Goal: Task Accomplishment & Management: Manage account settings

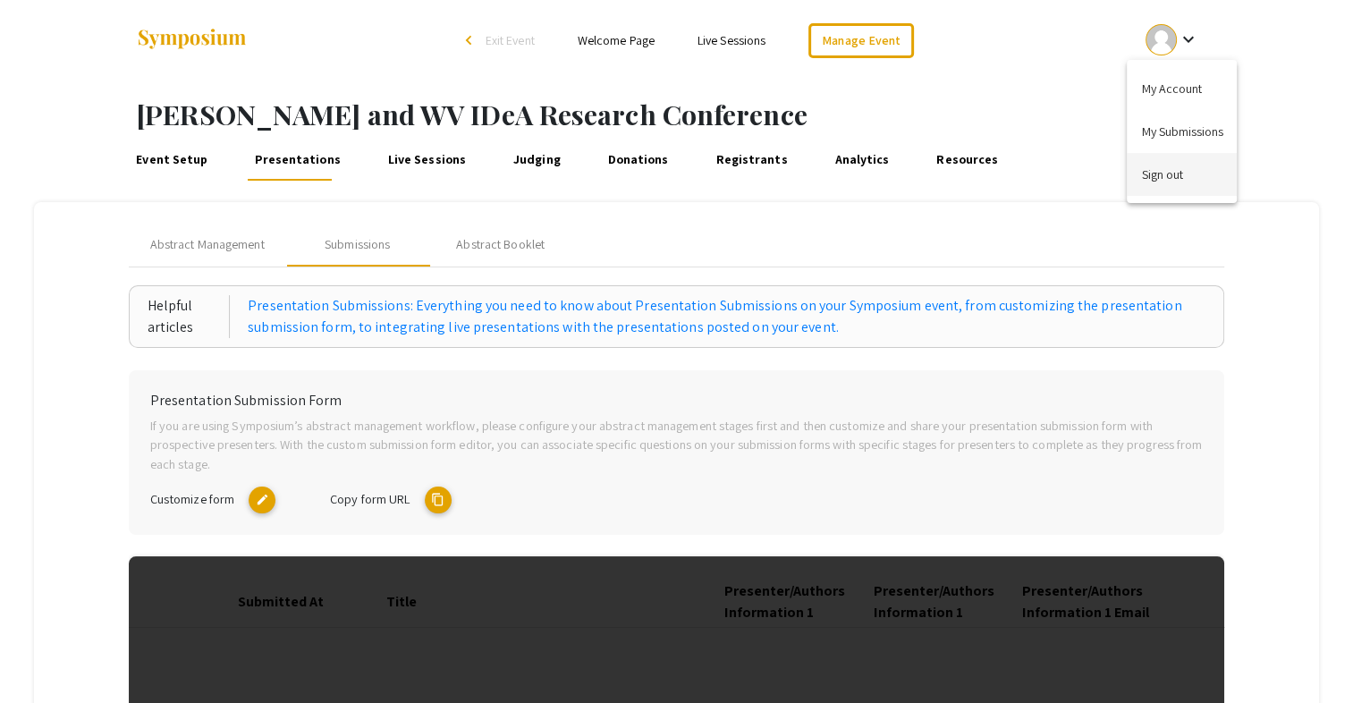
click at [1174, 166] on button "Sign out" at bounding box center [1182, 174] width 110 height 43
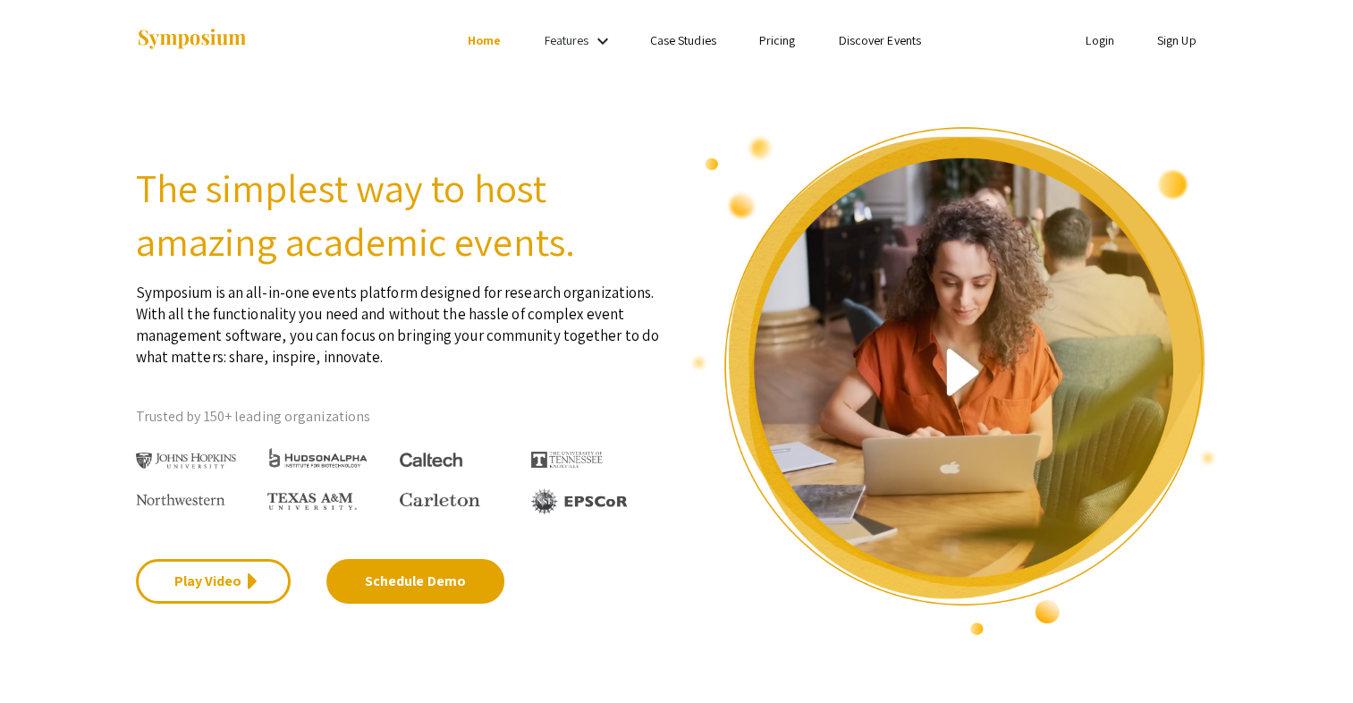
click at [1086, 41] on link "Login" at bounding box center [1100, 40] width 29 height 16
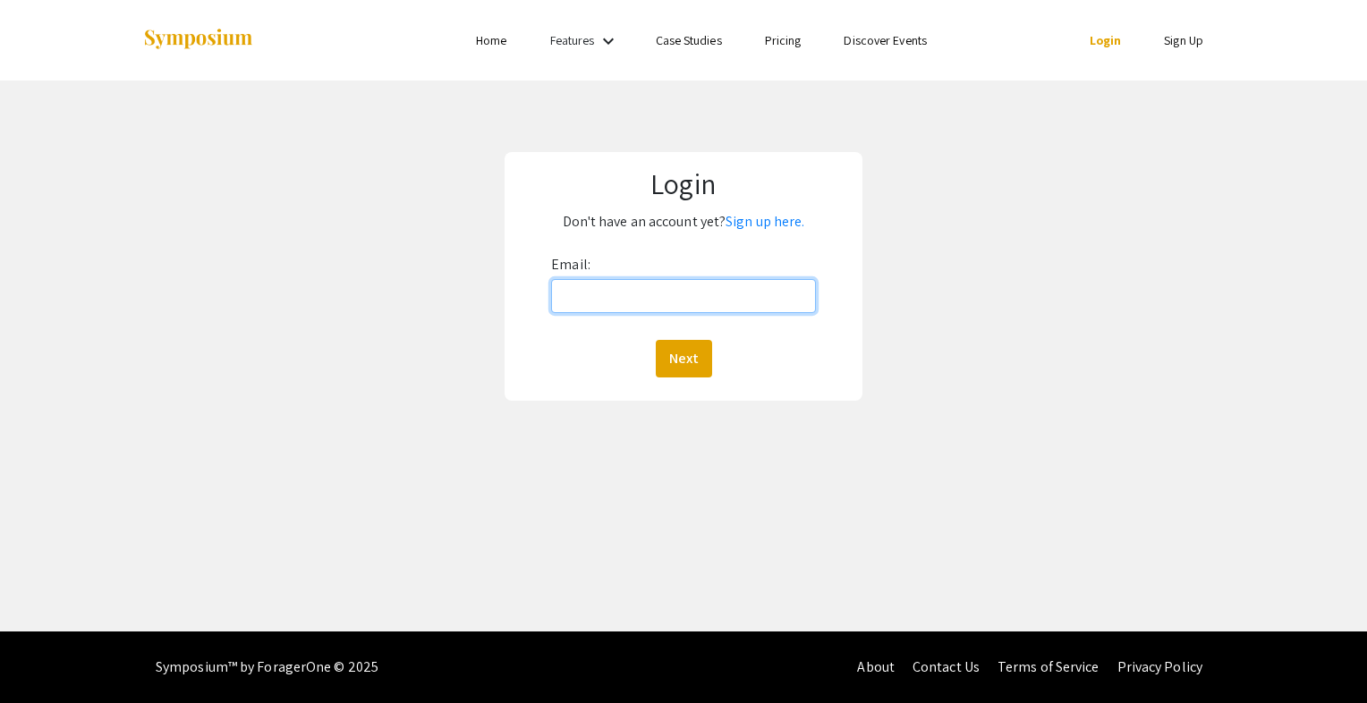
click at [655, 301] on input "Email:" at bounding box center [683, 296] width 265 height 34
type input "mallory.weaver@hsc.wvu.edu"
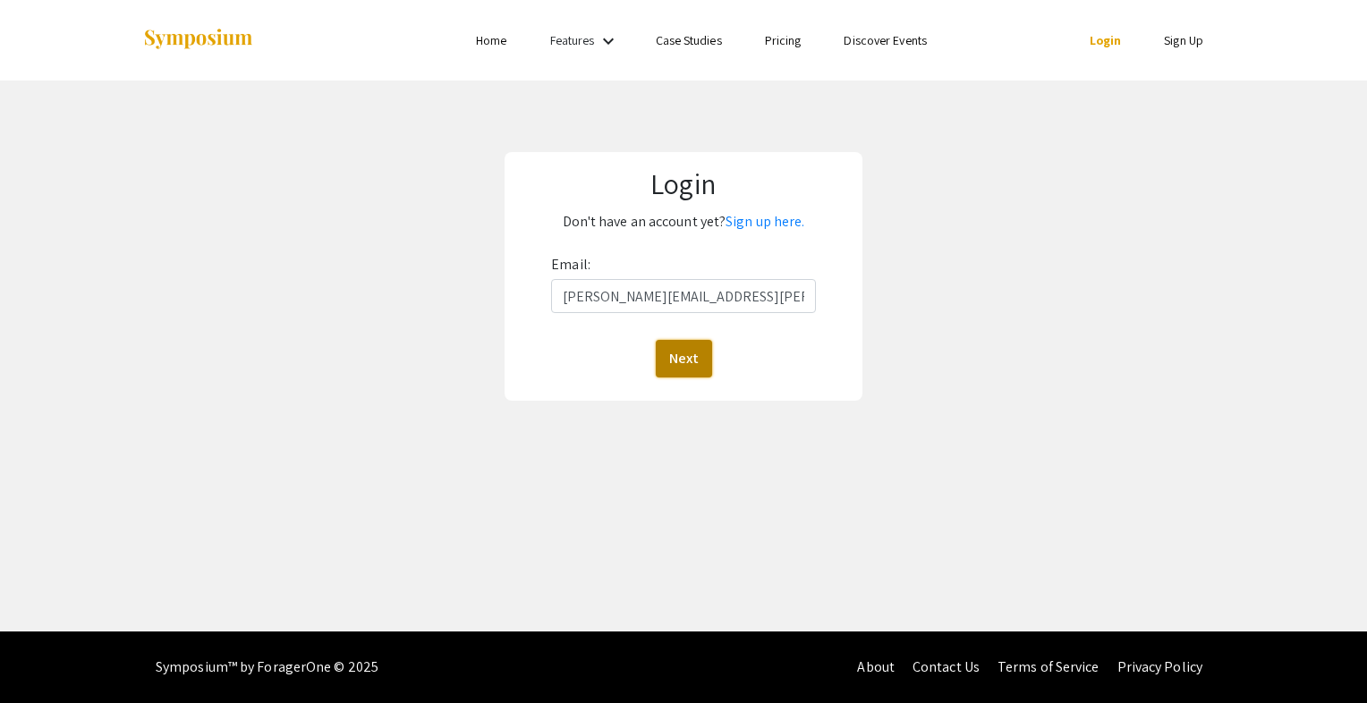
click at [668, 354] on button "Next" at bounding box center [684, 359] width 56 height 38
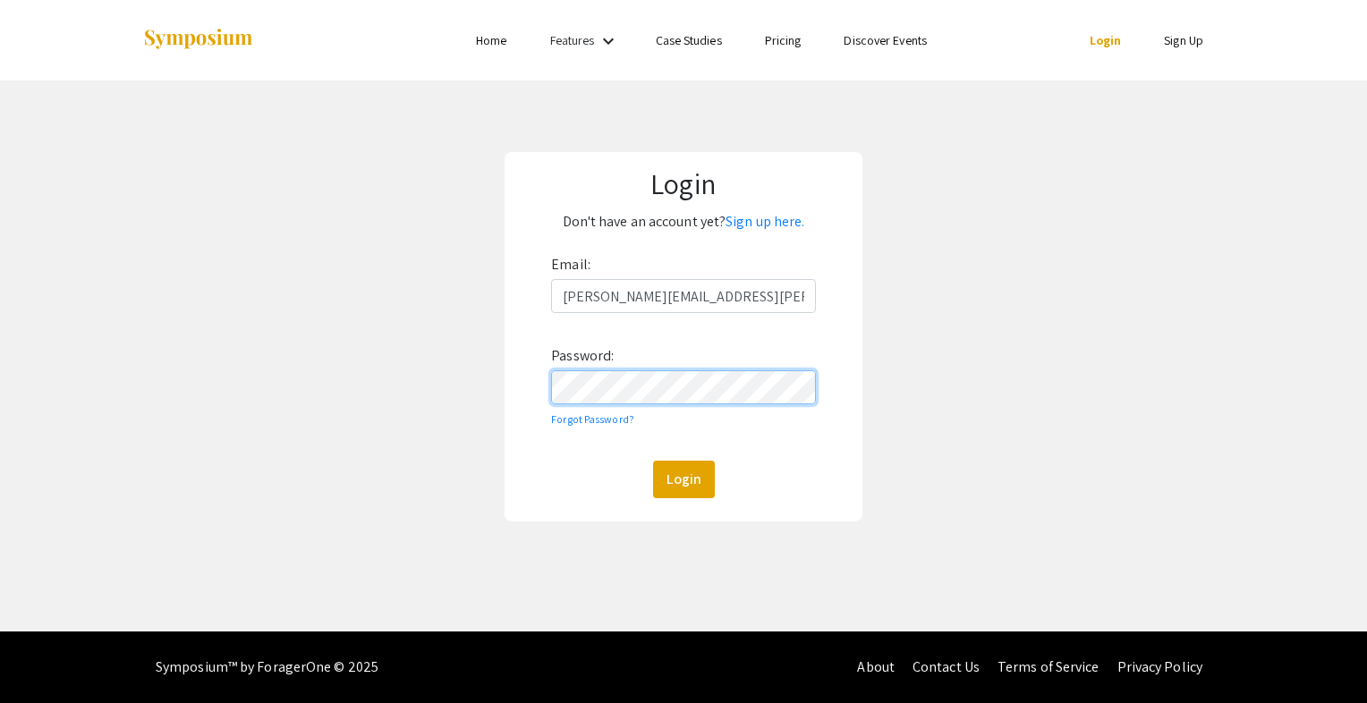
click at [653, 461] on button "Login" at bounding box center [684, 480] width 62 height 38
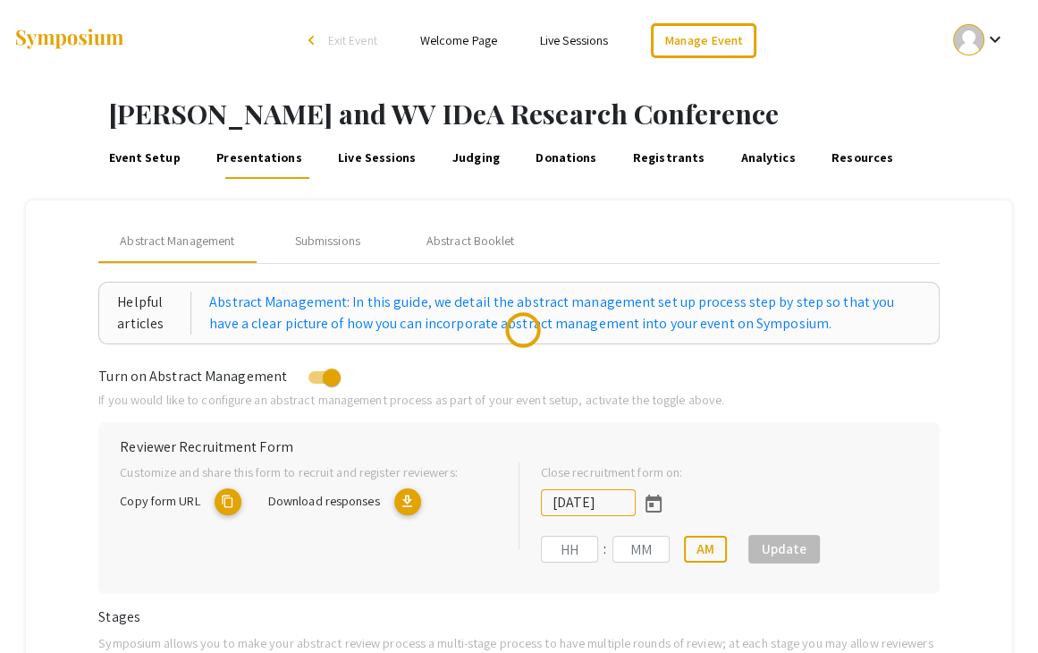
type input "6/29/2025"
type input "09"
type input "50"
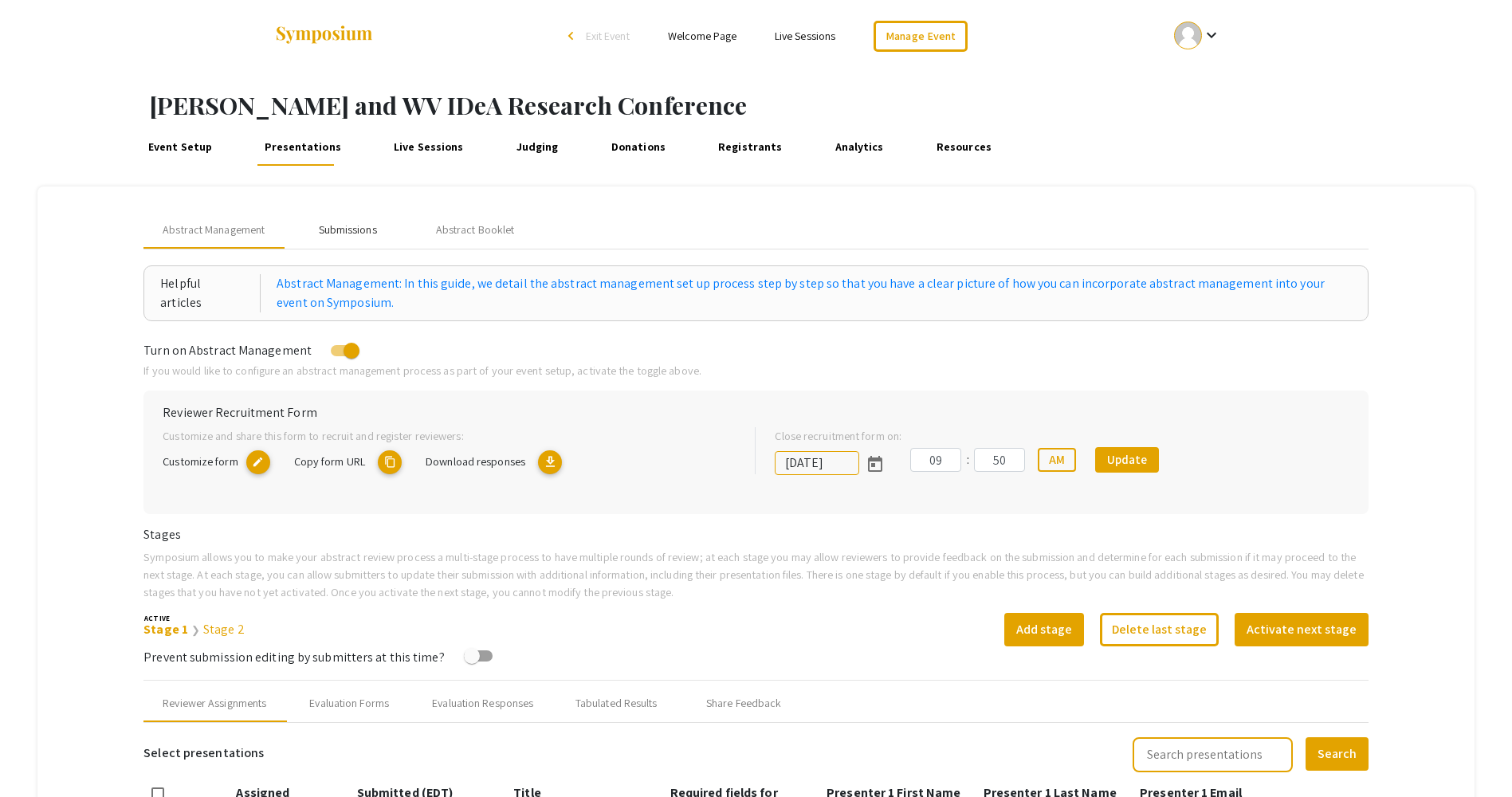
click at [366, 222] on div "Submissions" at bounding box center [347, 230] width 58 height 17
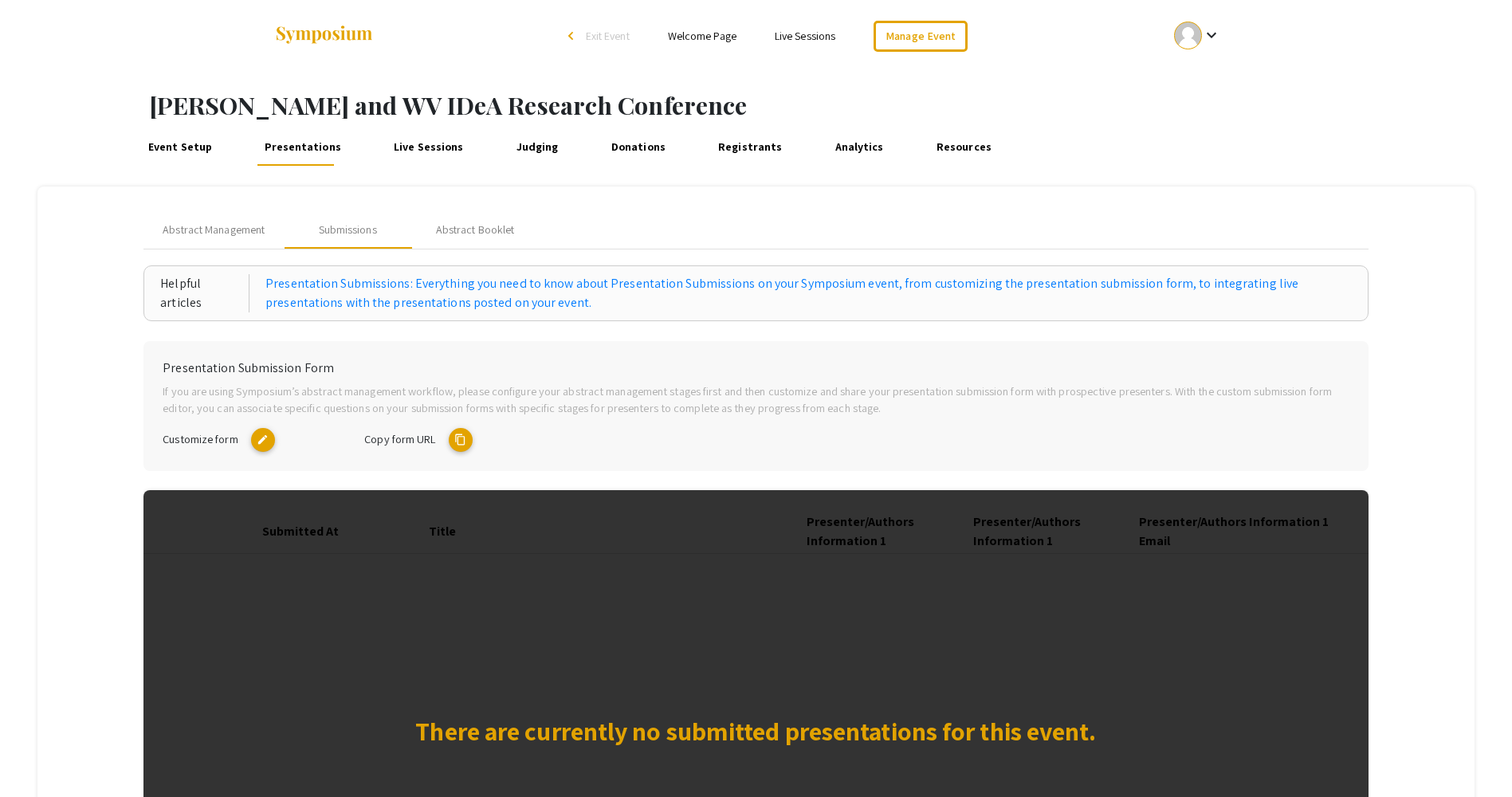
click at [268, 439] on mat-icon "edit" at bounding box center [263, 440] width 24 height 24
click at [404, 442] on span "Copy form URL" at bounding box center [400, 439] width 71 height 15
click at [466, 441] on mat-icon "content_copy" at bounding box center [461, 440] width 24 height 24
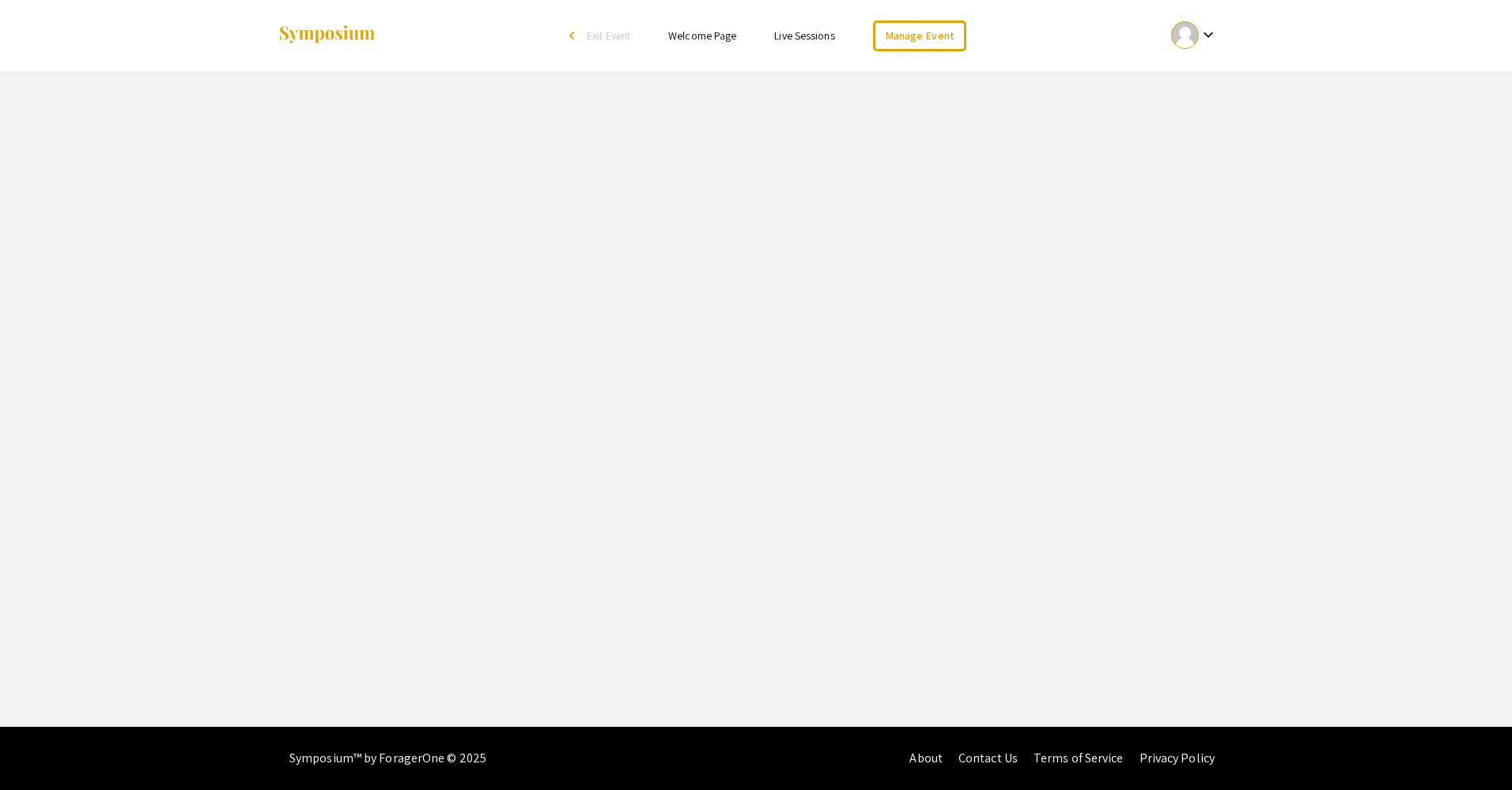
select select "8"
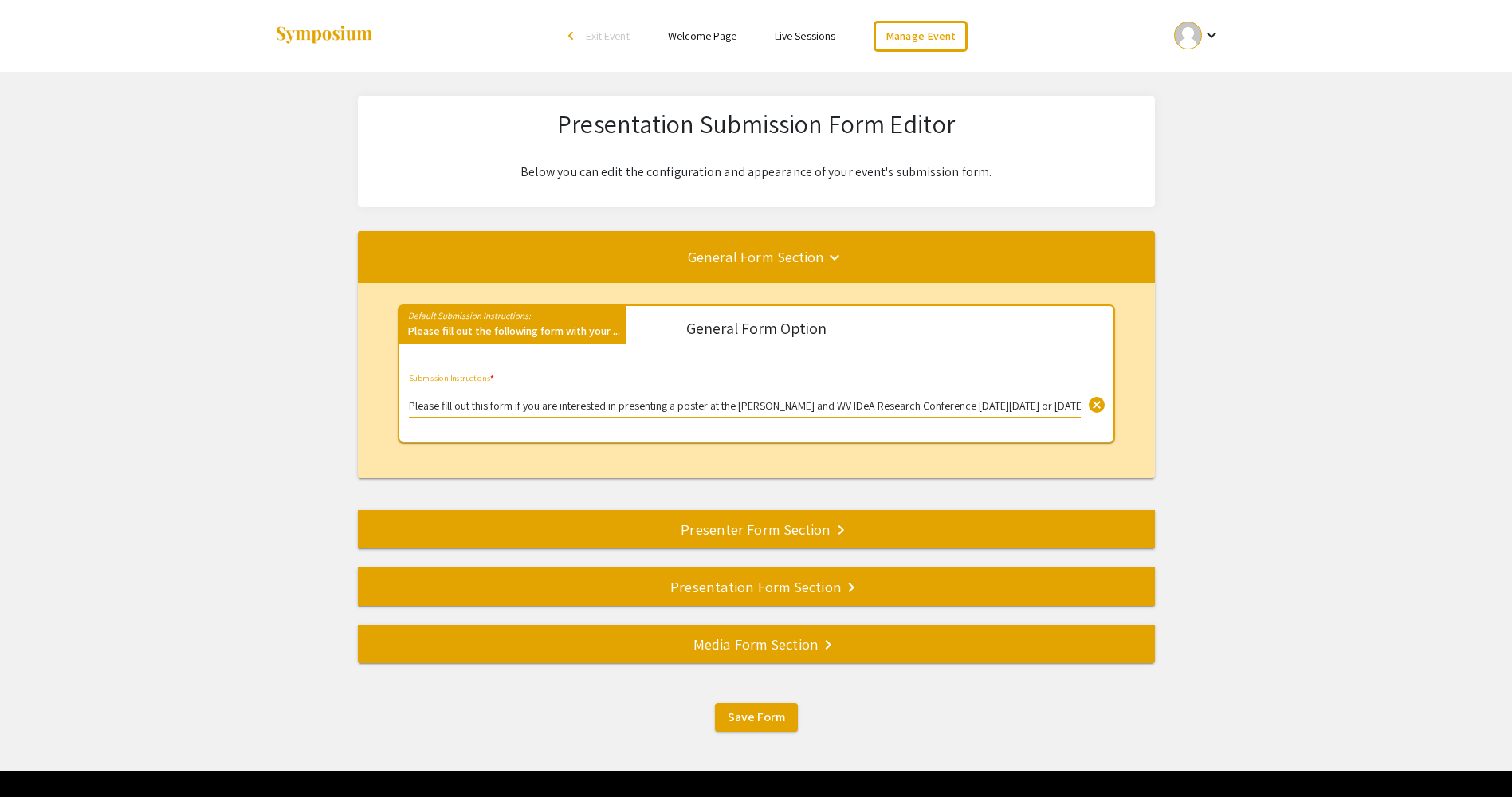
click at [514, 406] on input "Please fill out this form if you are interested in presenting a poster at the V…" at bounding box center [745, 407] width 672 height 12
click at [950, 405] on input "Please fill out this form if you are interested in presenting a poster at the V…" at bounding box center [745, 407] width 672 height 12
paste input "Please fill this form out as comprehensively as possible. This will help us gro…"
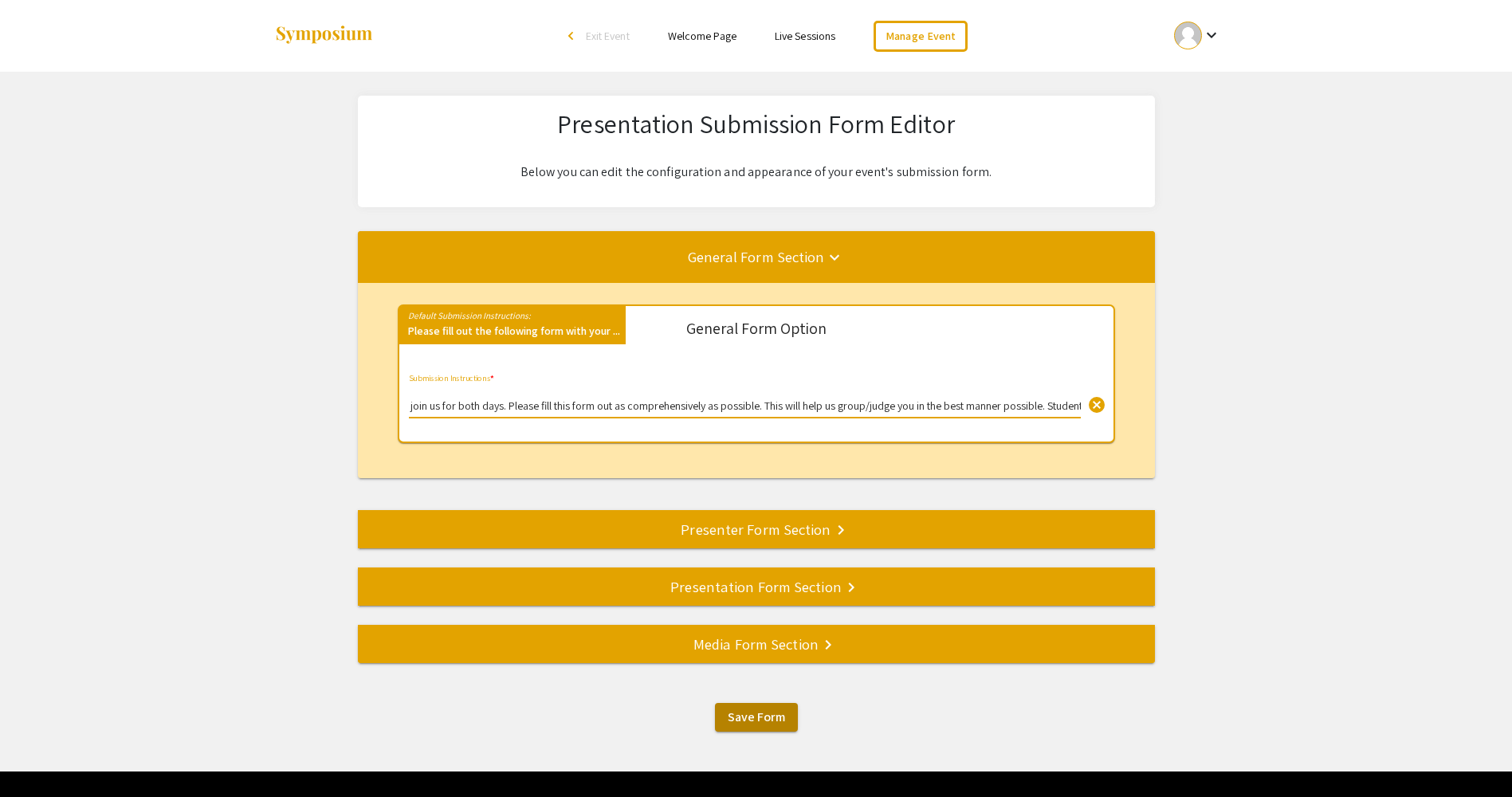
type input "Please fill out this form if you are interested in presenting a poster at the […"
click at [740, 723] on span "Save Form" at bounding box center [756, 717] width 57 height 17
click at [785, 537] on div "Presenter Form Section keyboard_arrow_right" at bounding box center [756, 529] width 797 height 22
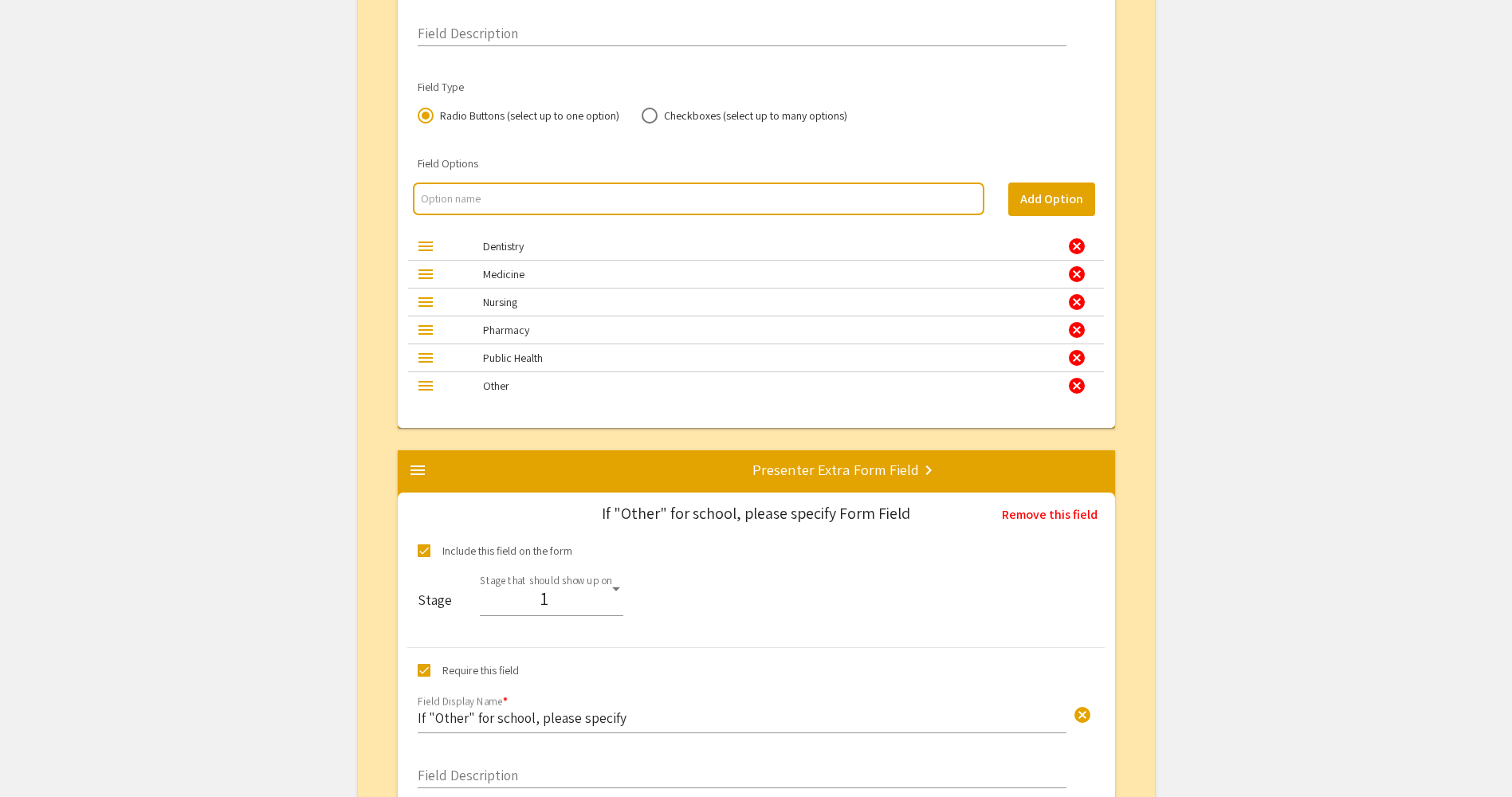
scroll to position [5644, 0]
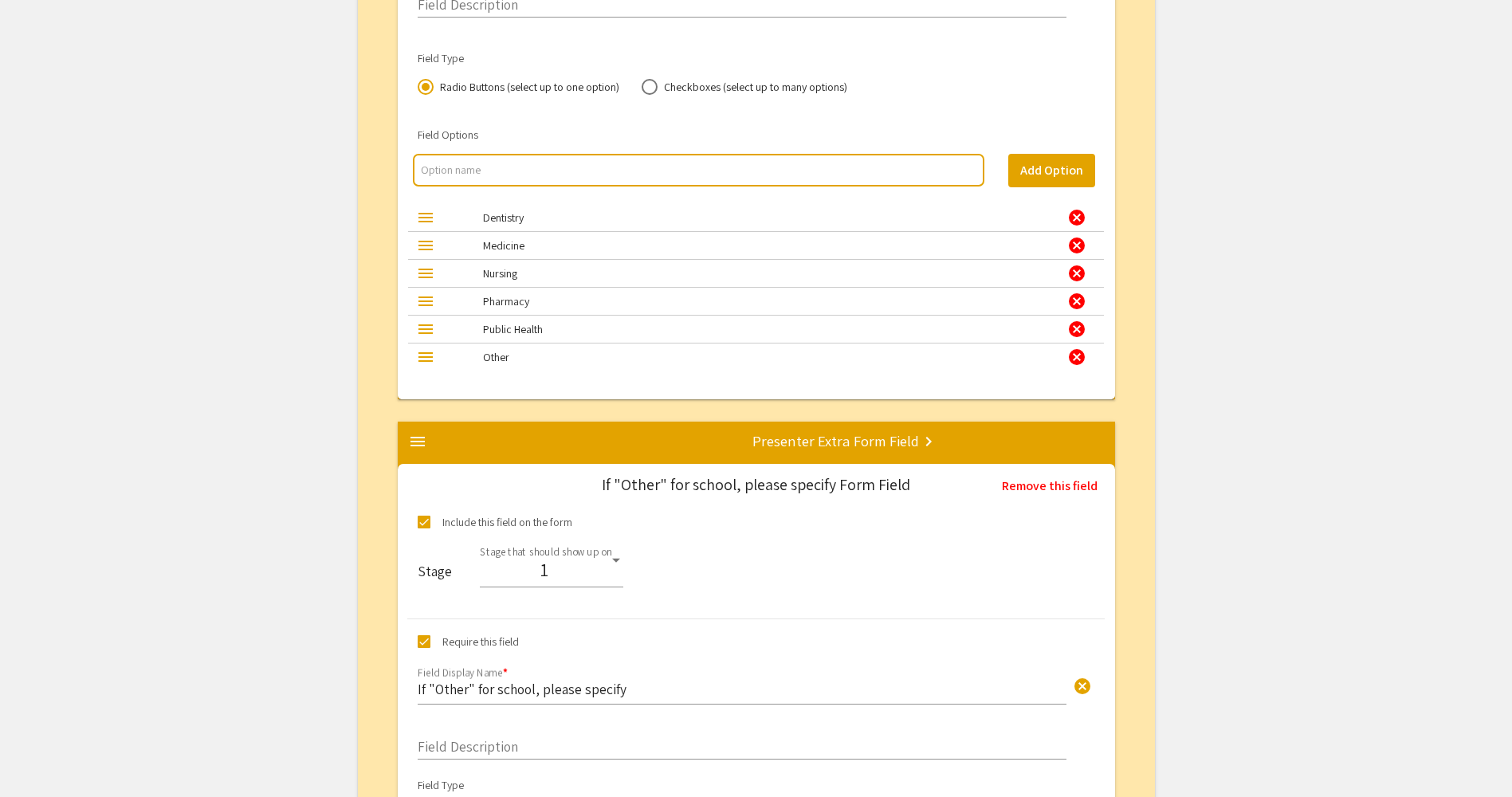
click at [425, 640] on span at bounding box center [424, 642] width 12 height 12
click at [424, 648] on input "Require this field" at bounding box center [423, 648] width 1 height 1
checkbox input "false"
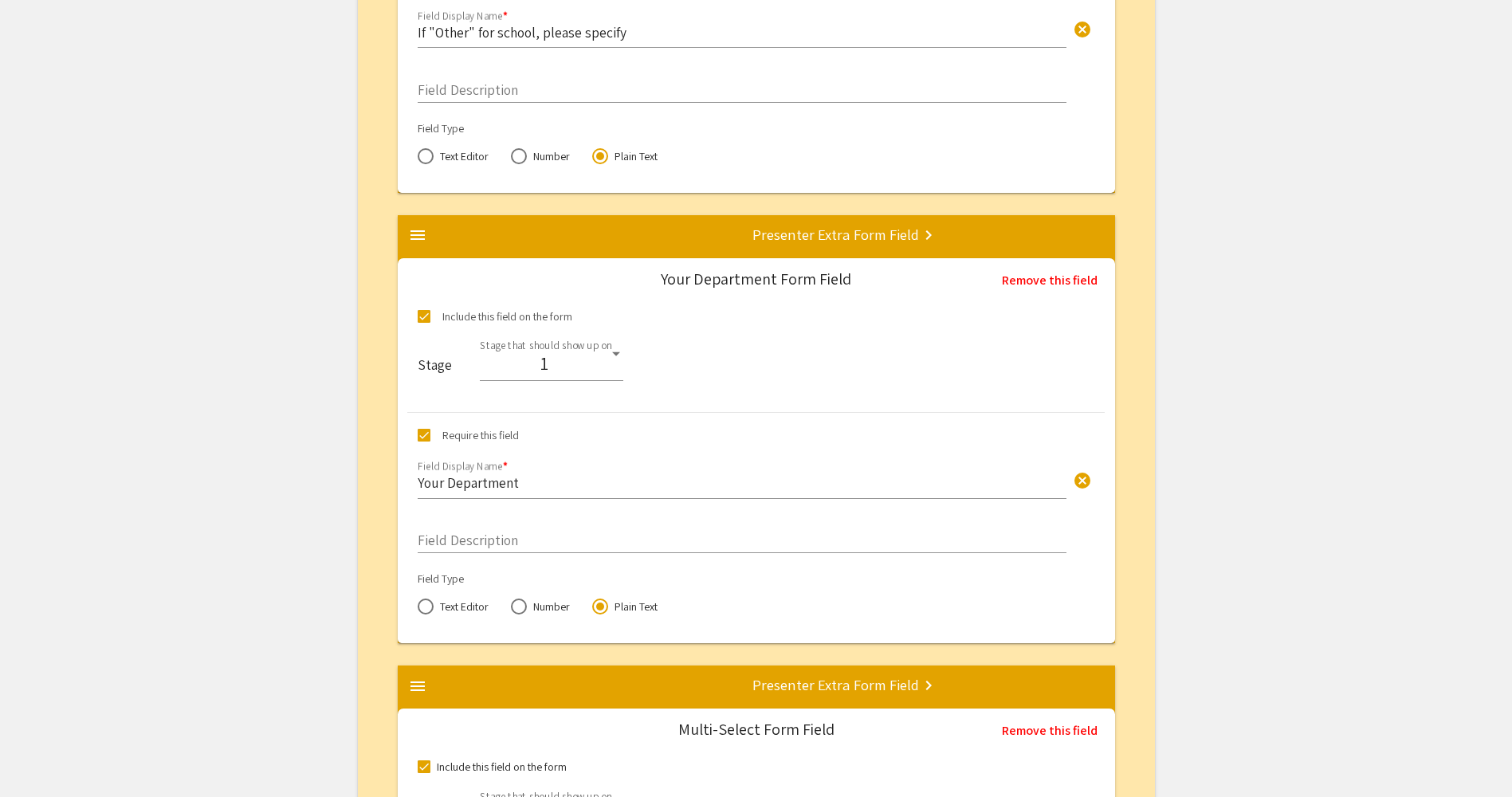
scroll to position [6282, 0]
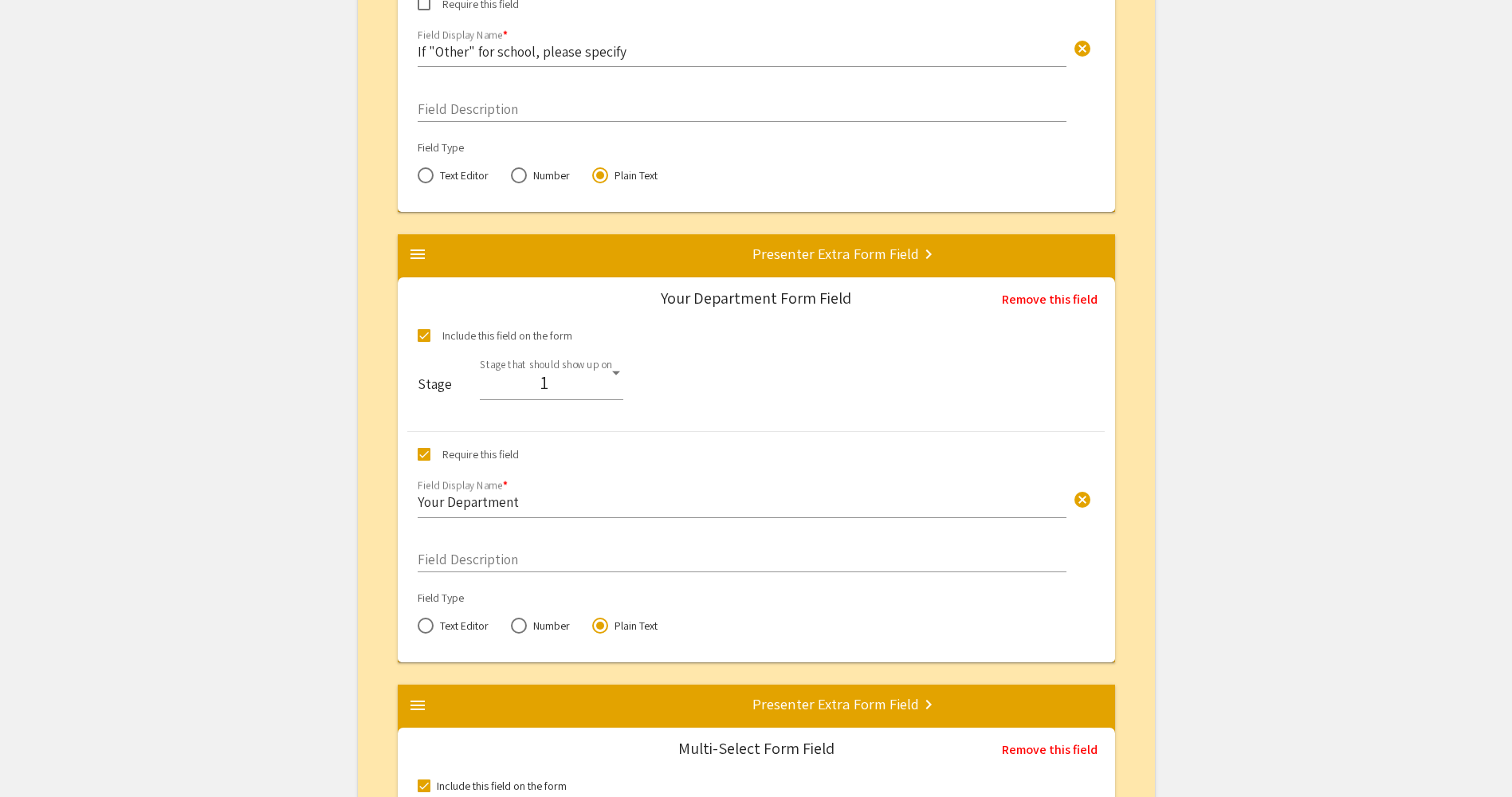
click at [421, 455] on span at bounding box center [424, 455] width 12 height 12
click at [423, 461] on input "Require this field" at bounding box center [423, 461] width 1 height 1
checkbox input "false"
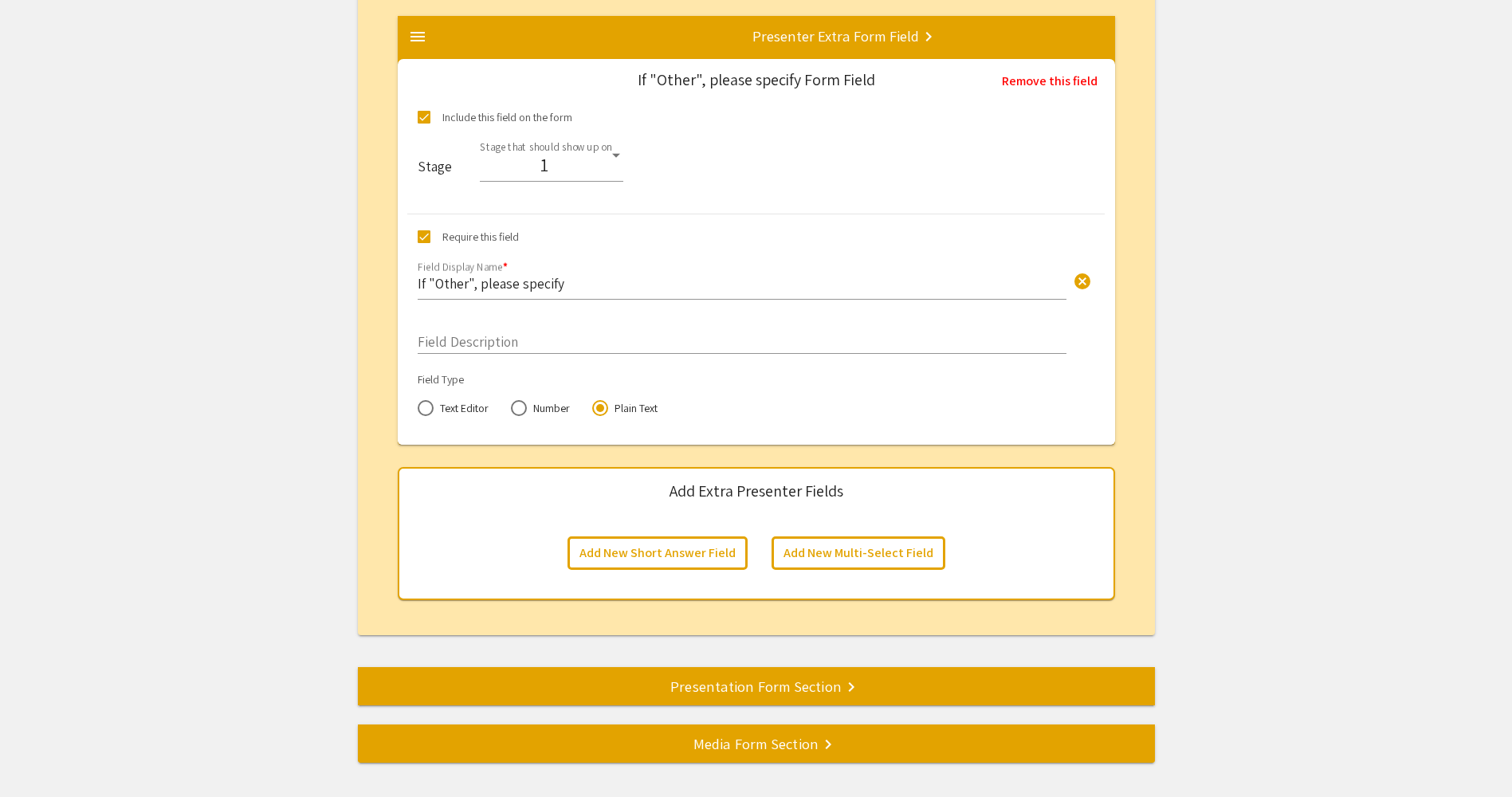
scroll to position [8229, 0]
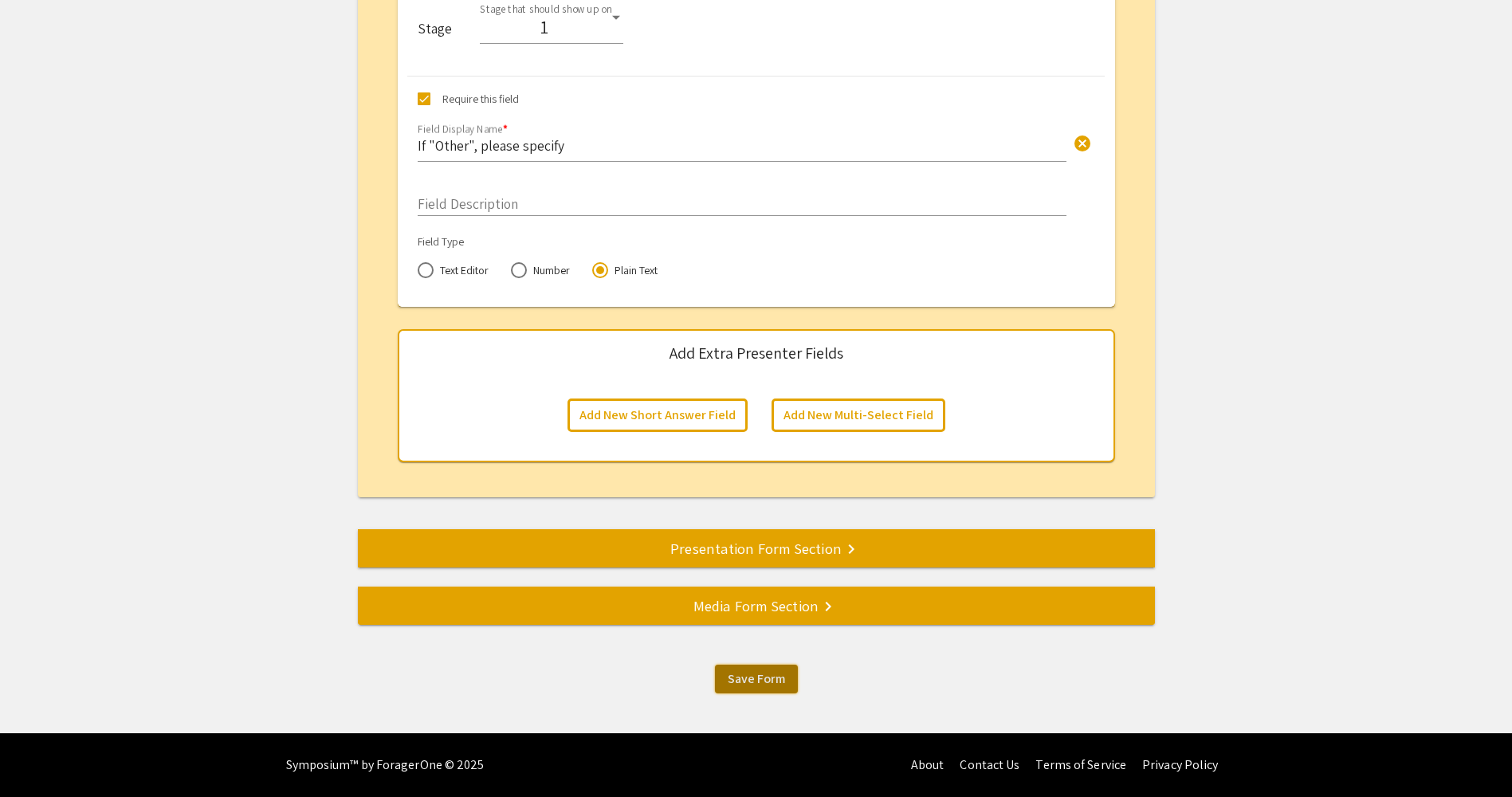
click at [749, 680] on span "Save Form" at bounding box center [756, 678] width 57 height 17
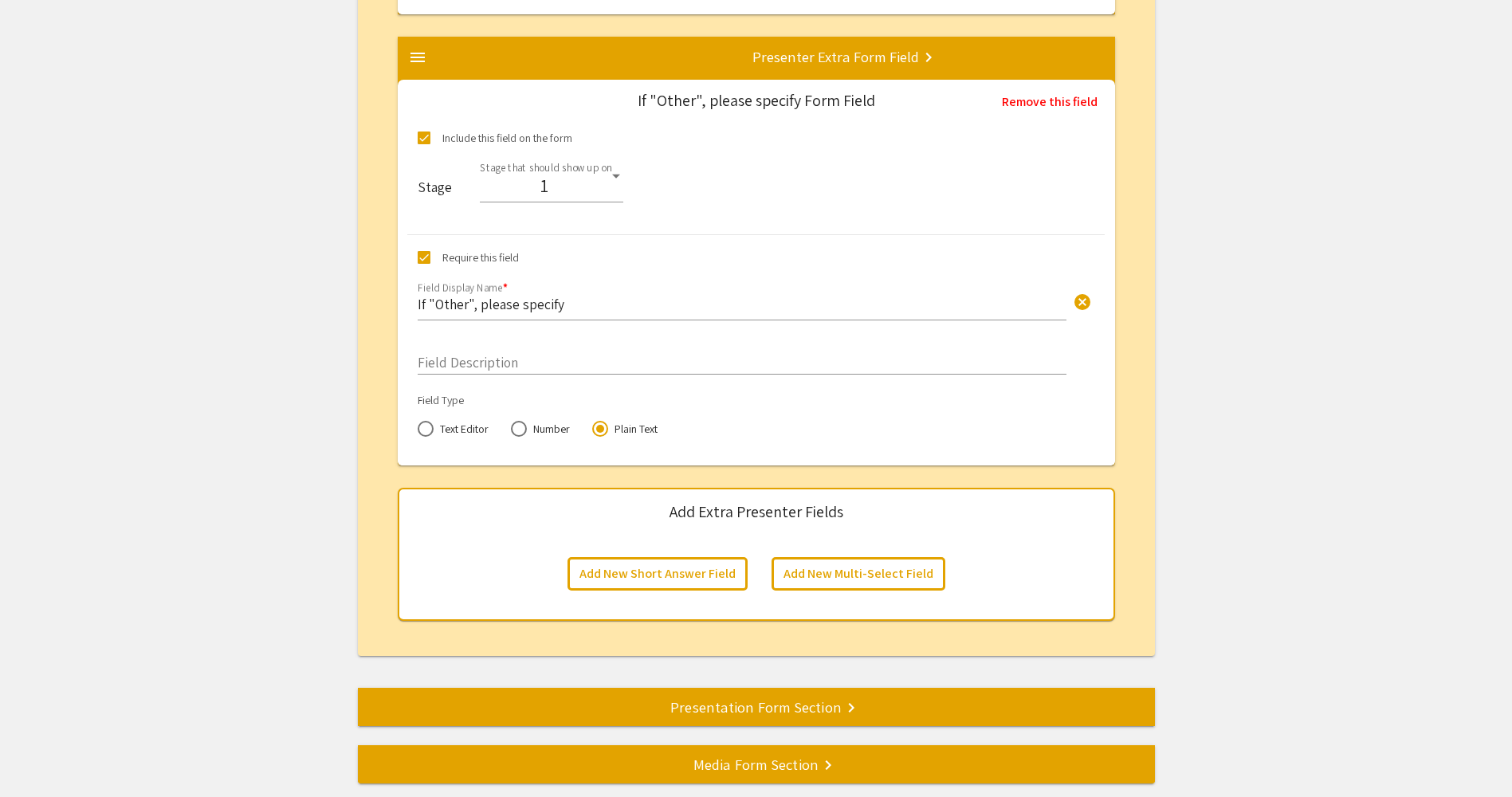
scroll to position [8070, 0]
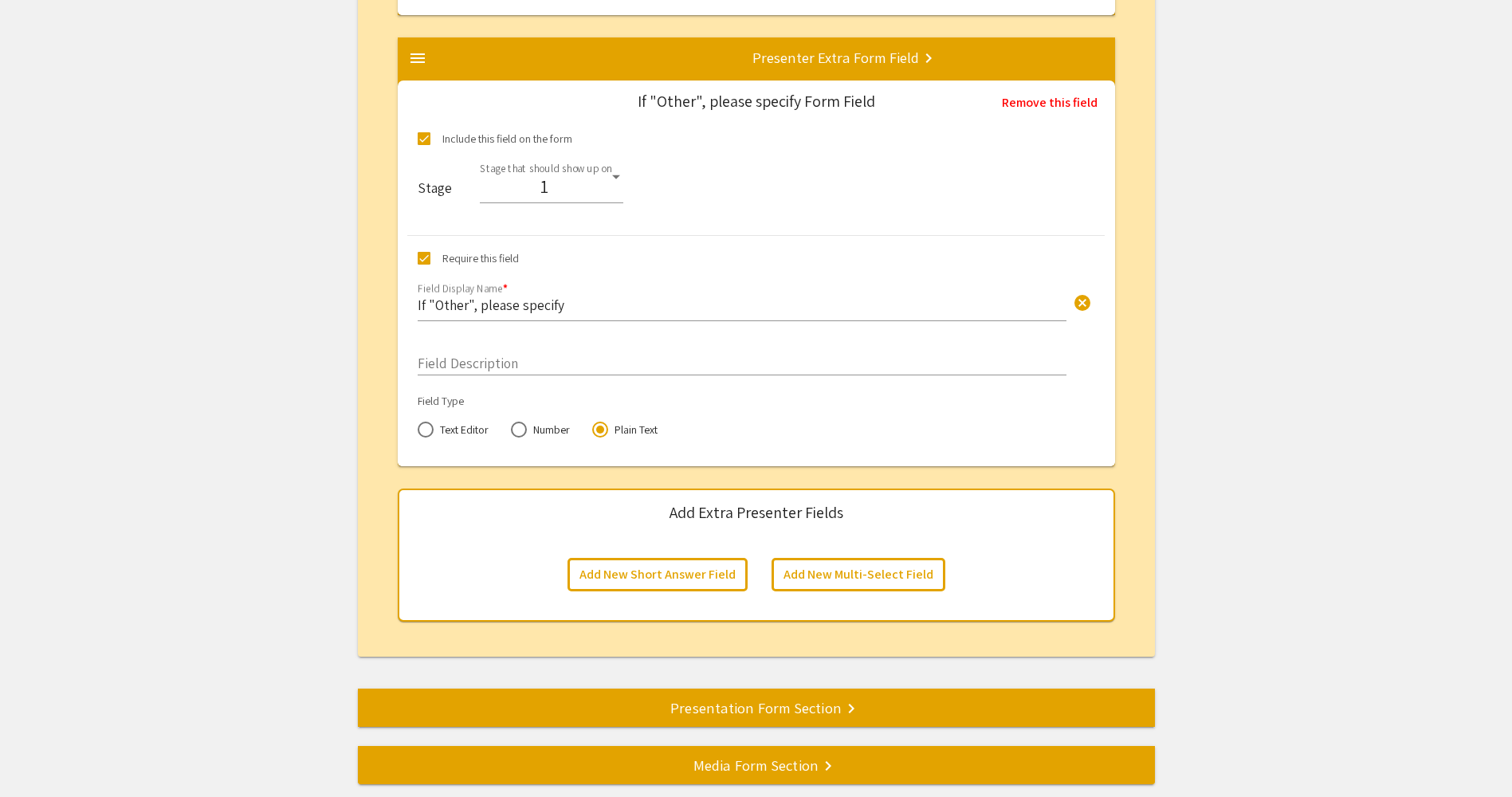
click at [752, 700] on div "Presentation Form Section keyboard_arrow_right" at bounding box center [756, 708] width 797 height 22
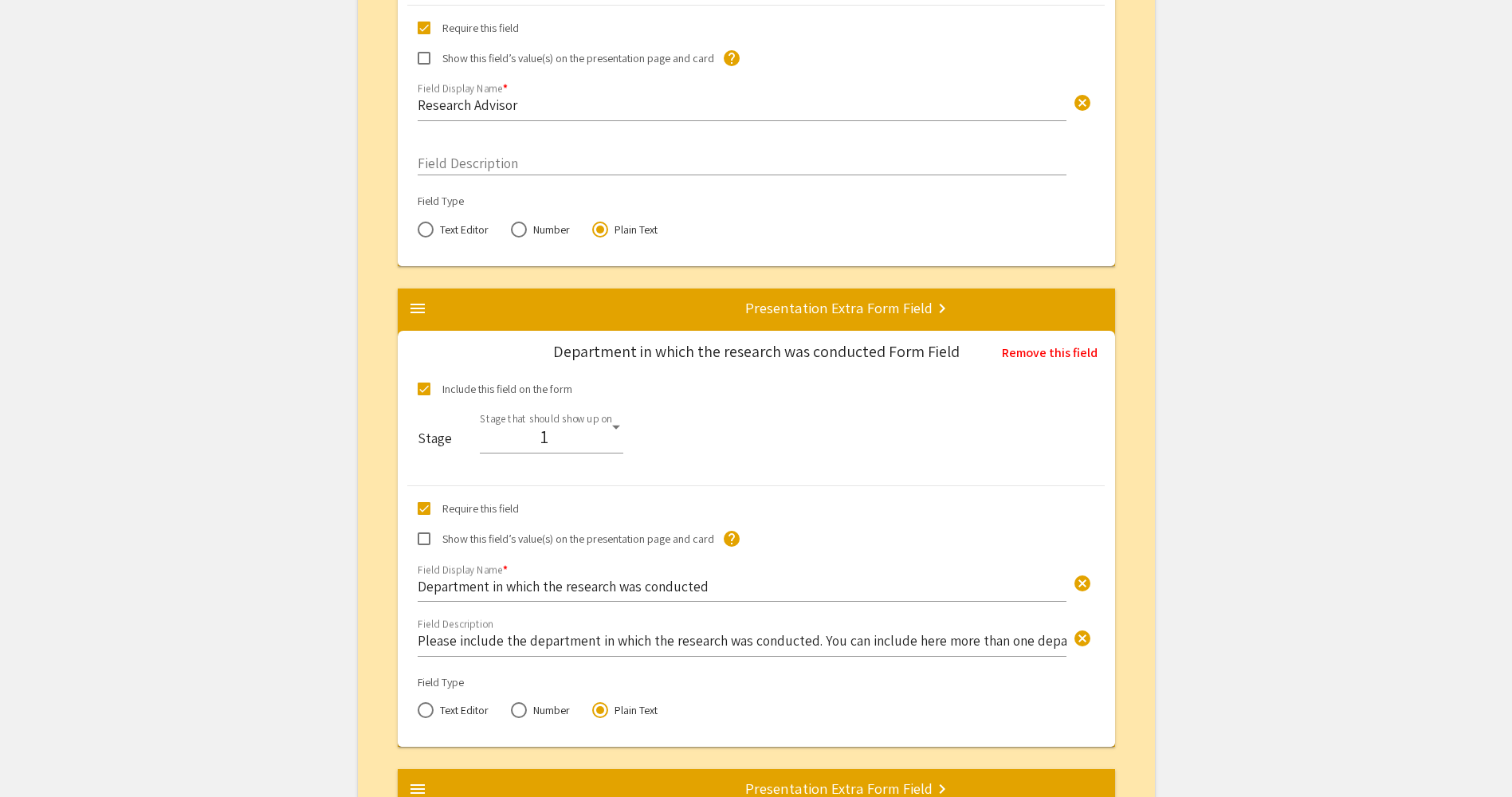
scroll to position [2751, 0]
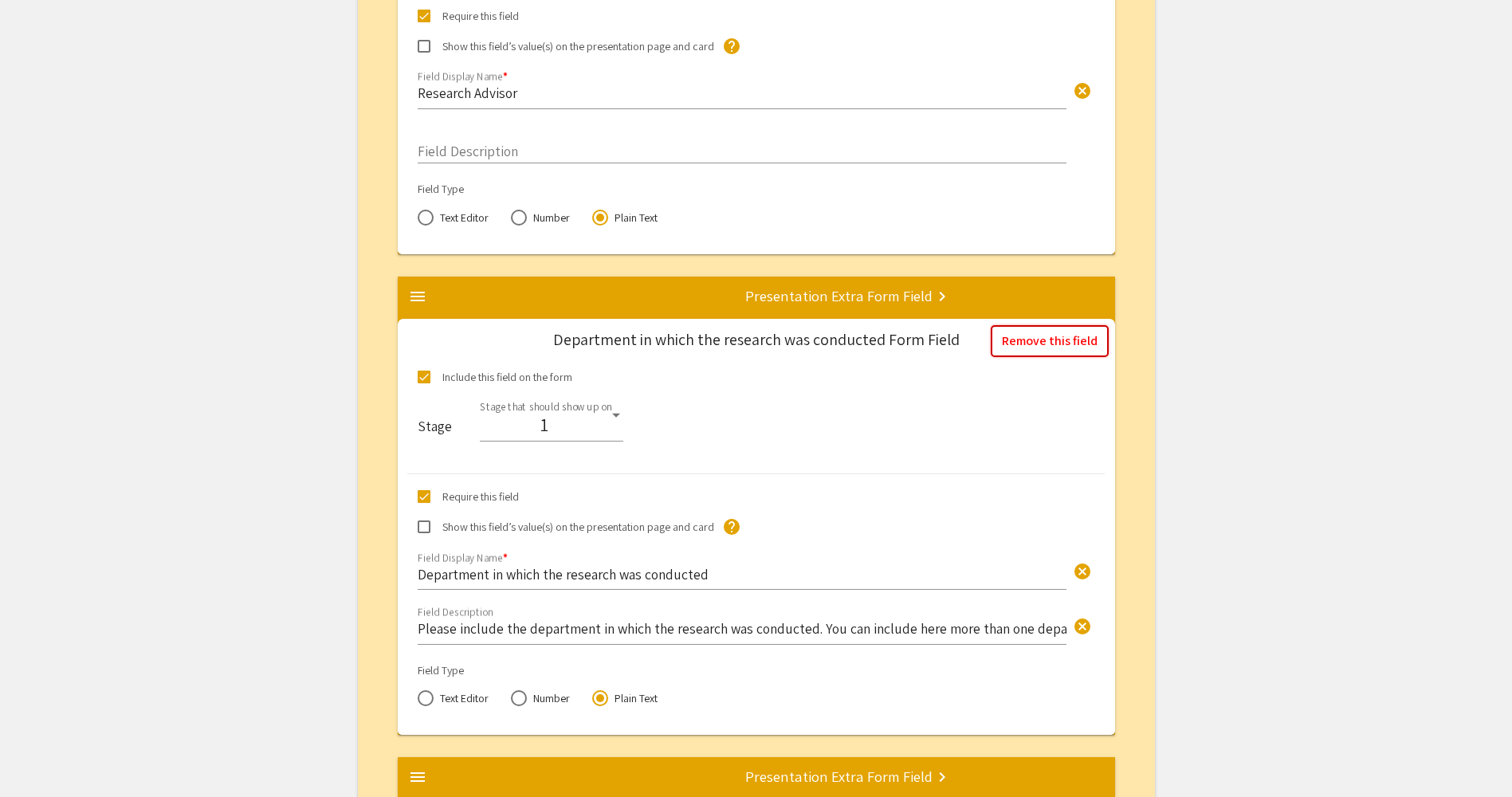
click at [1046, 346] on button "Remove this field" at bounding box center [1050, 341] width 118 height 32
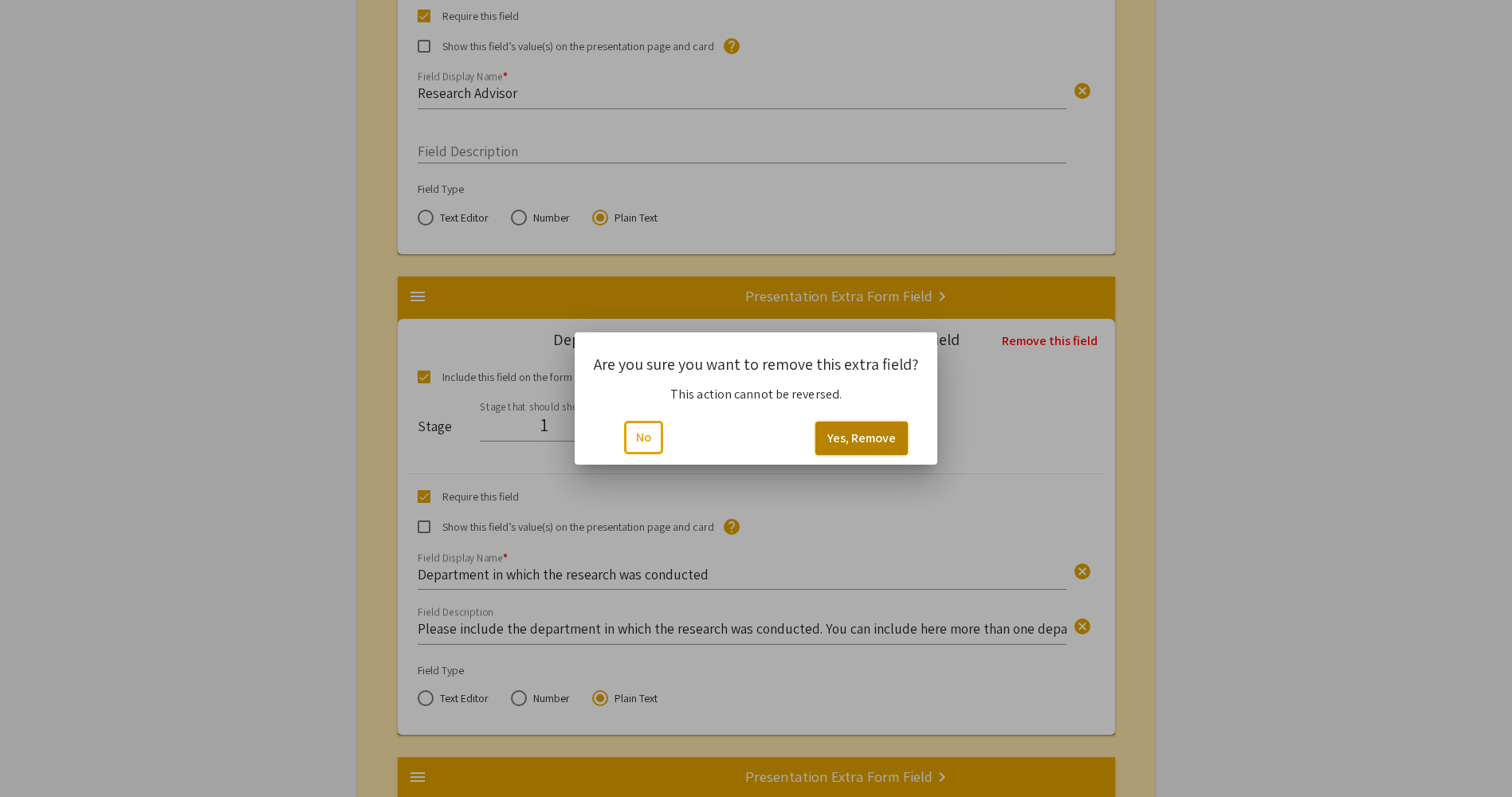
click at [878, 437] on button "Yes, Remove" at bounding box center [862, 439] width 93 height 34
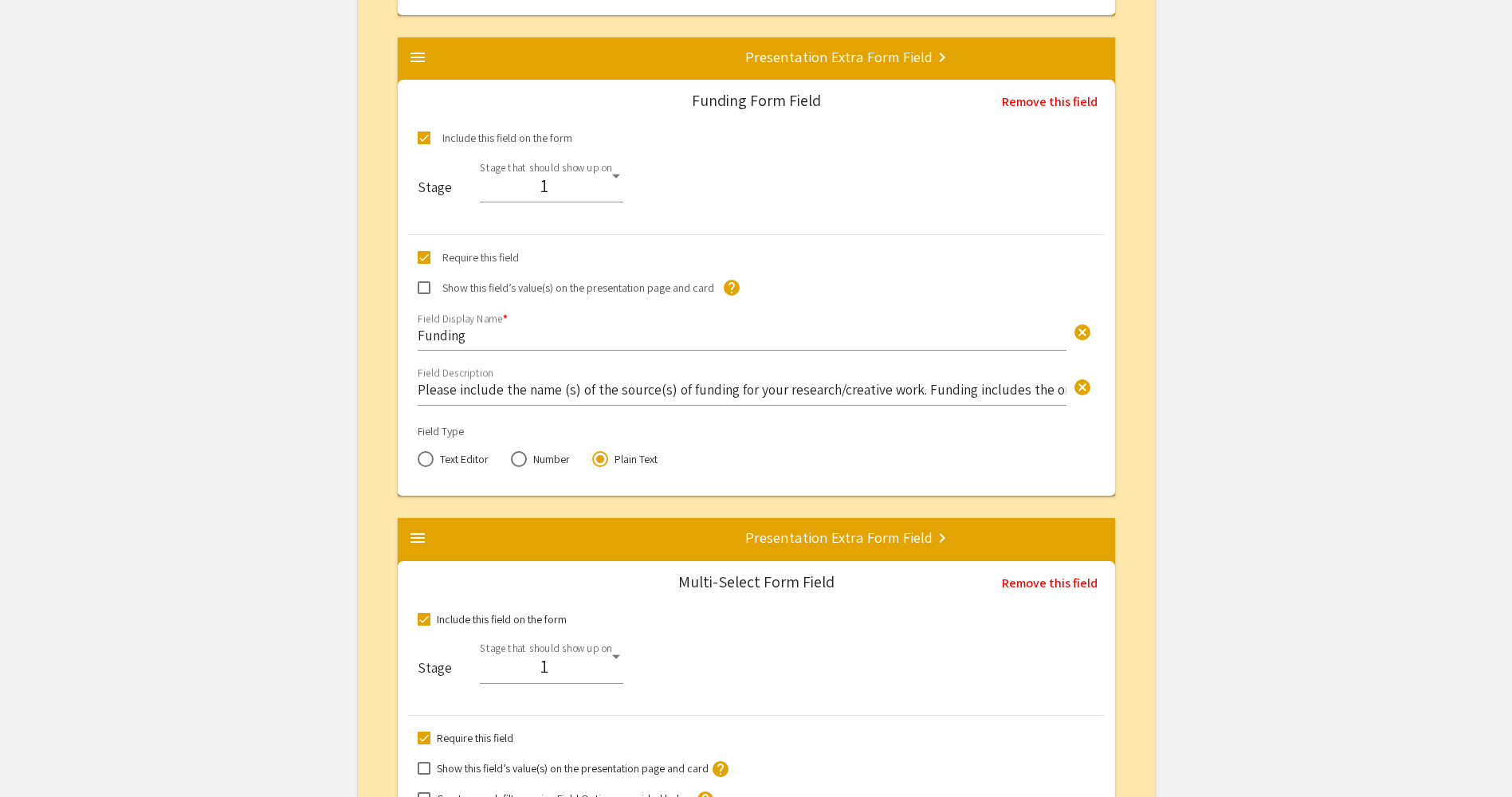
scroll to position [2831, 0]
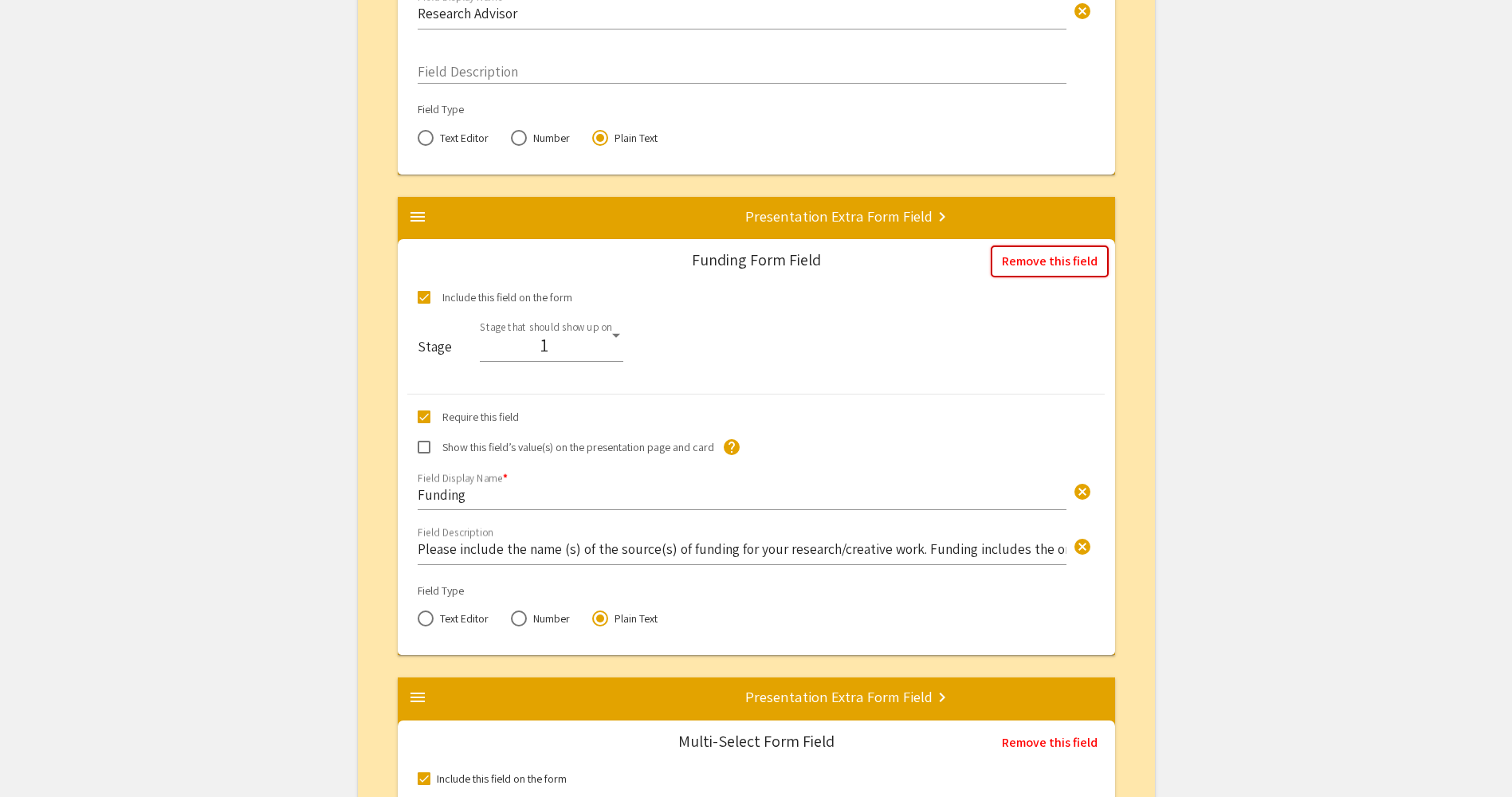
click at [1058, 271] on button "Remove this field" at bounding box center [1050, 262] width 118 height 32
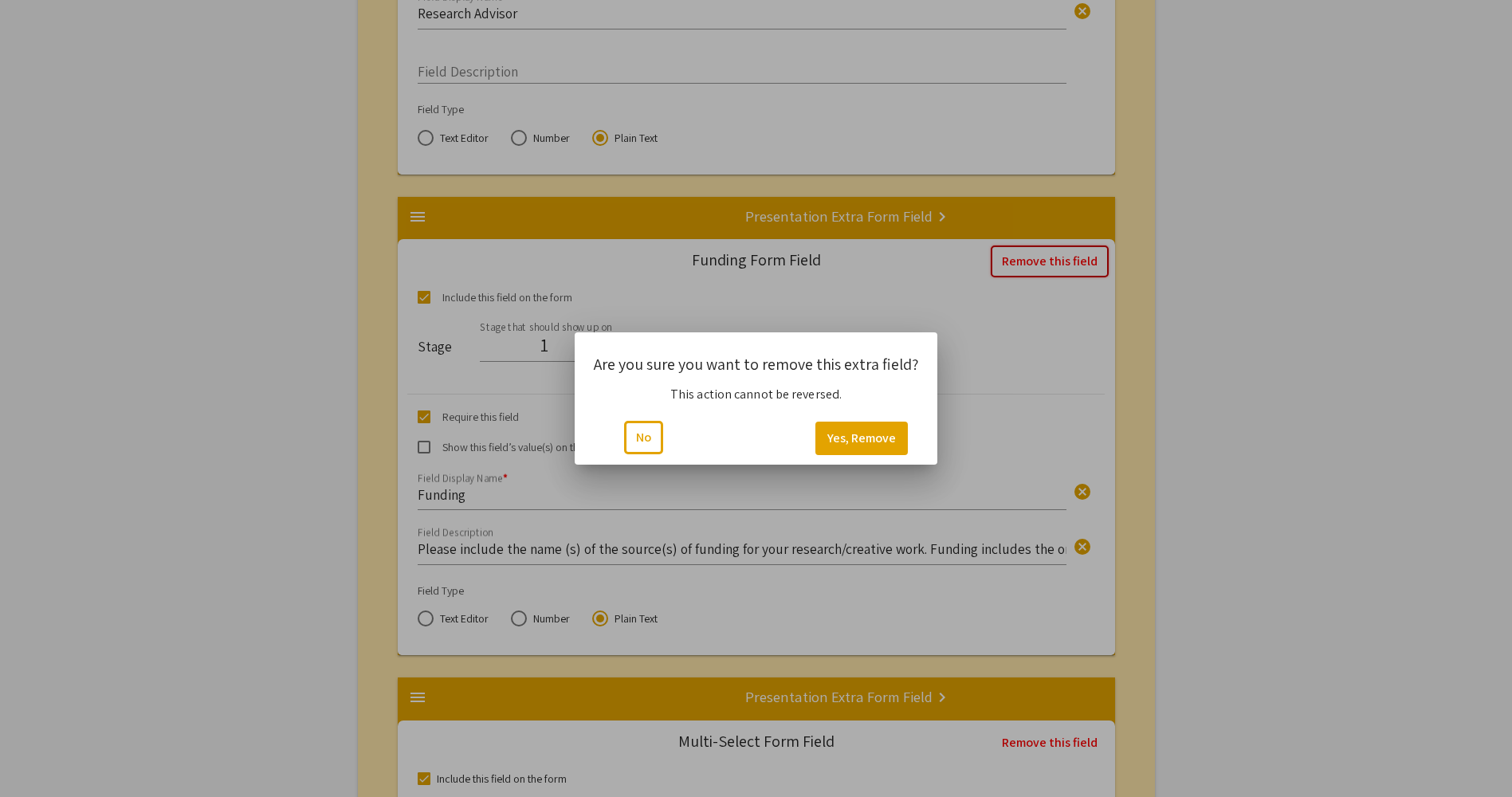
scroll to position [0, 0]
click at [842, 437] on button "Yes, Remove" at bounding box center [862, 439] width 93 height 34
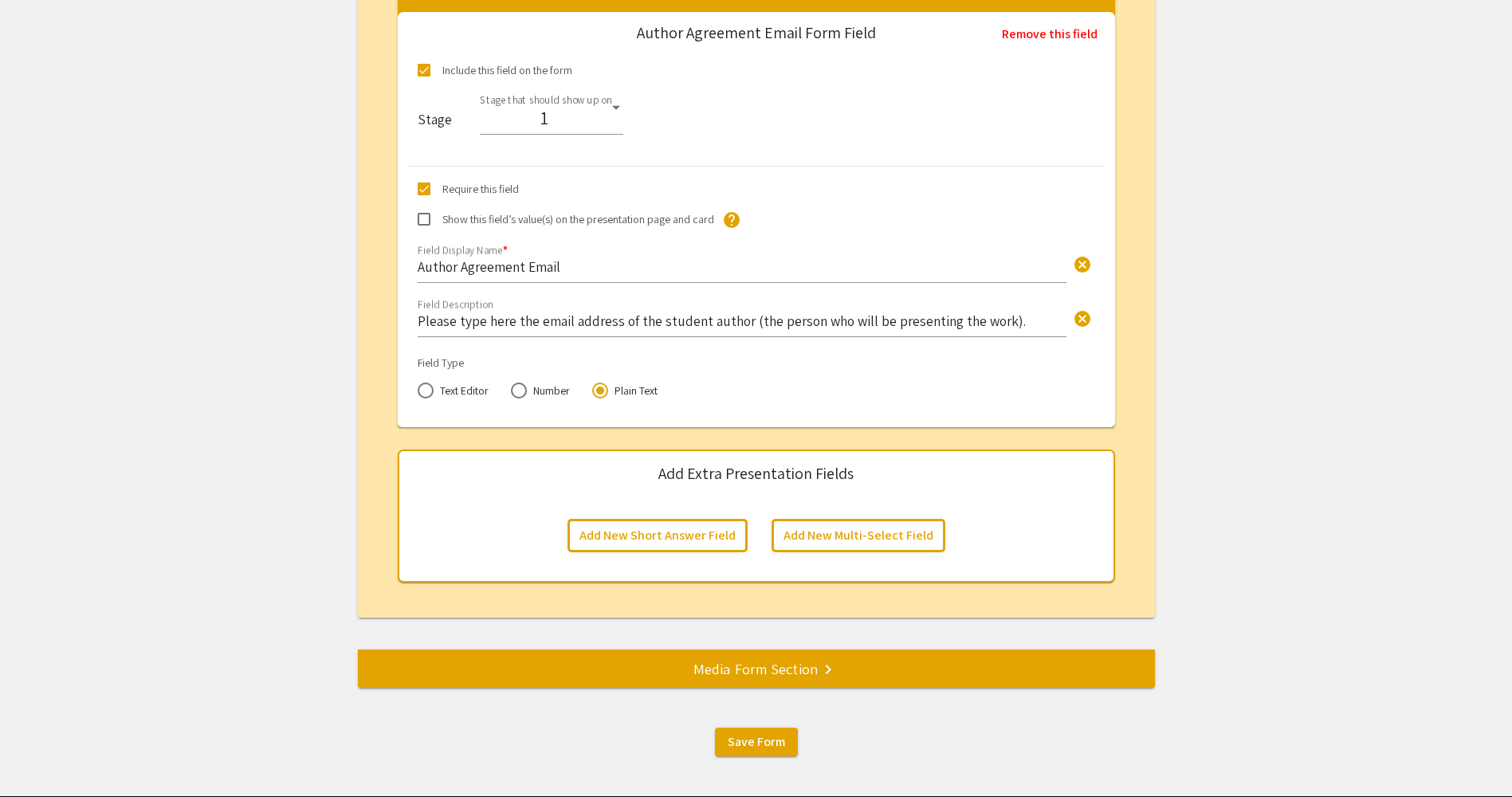
scroll to position [4410, 0]
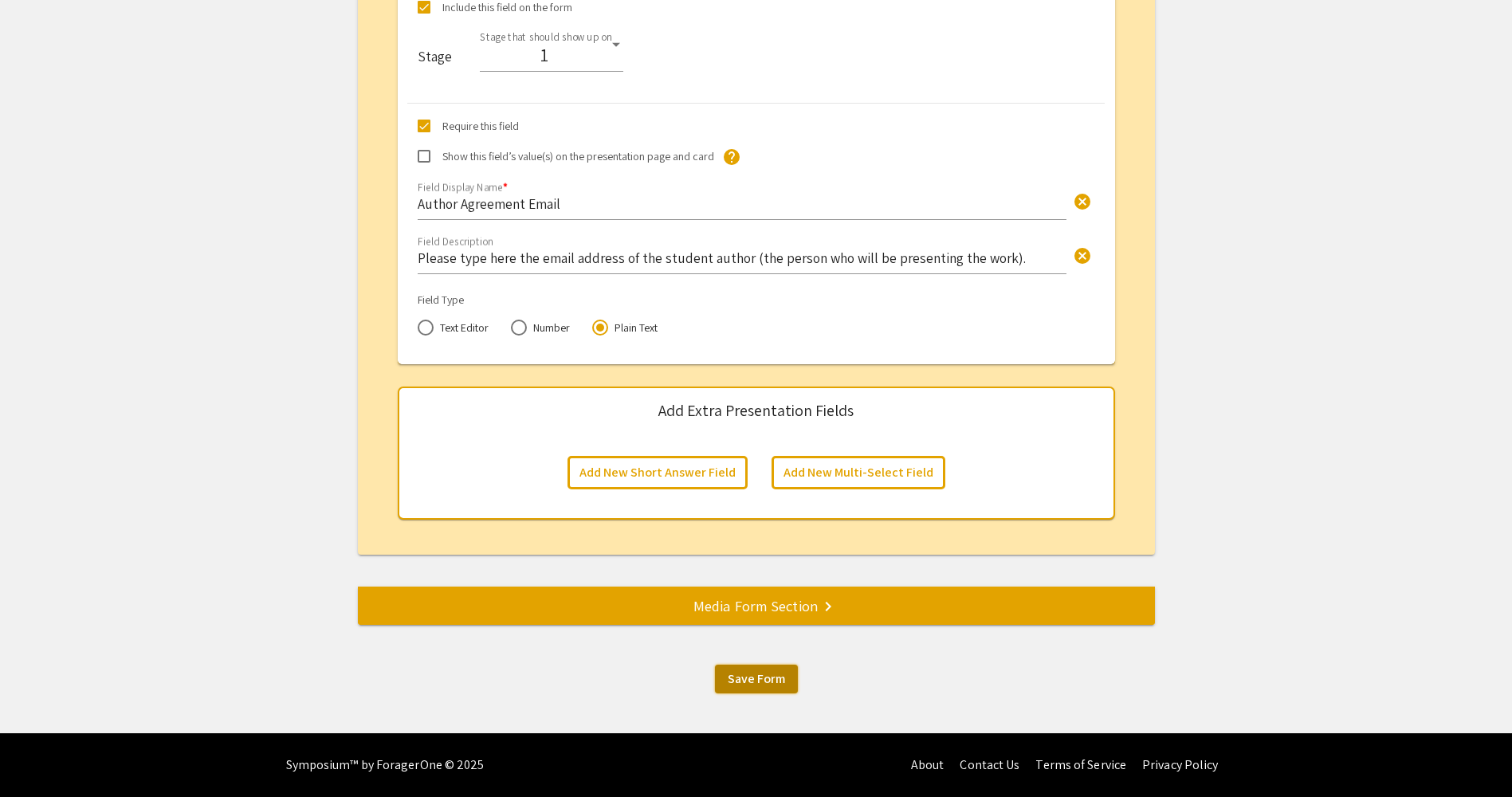
click at [740, 678] on span "Save Form" at bounding box center [756, 678] width 57 height 17
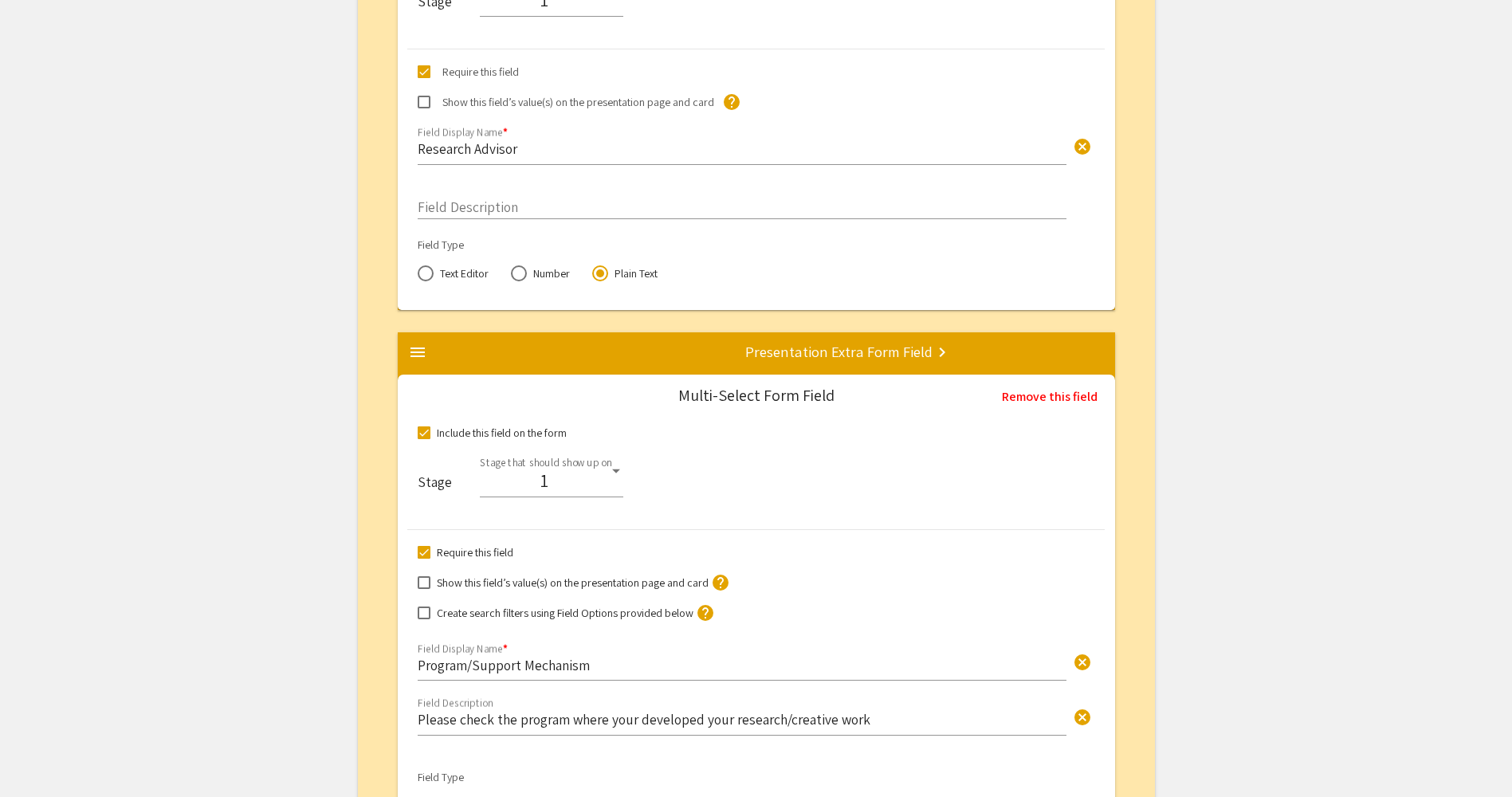
scroll to position [2657, 0]
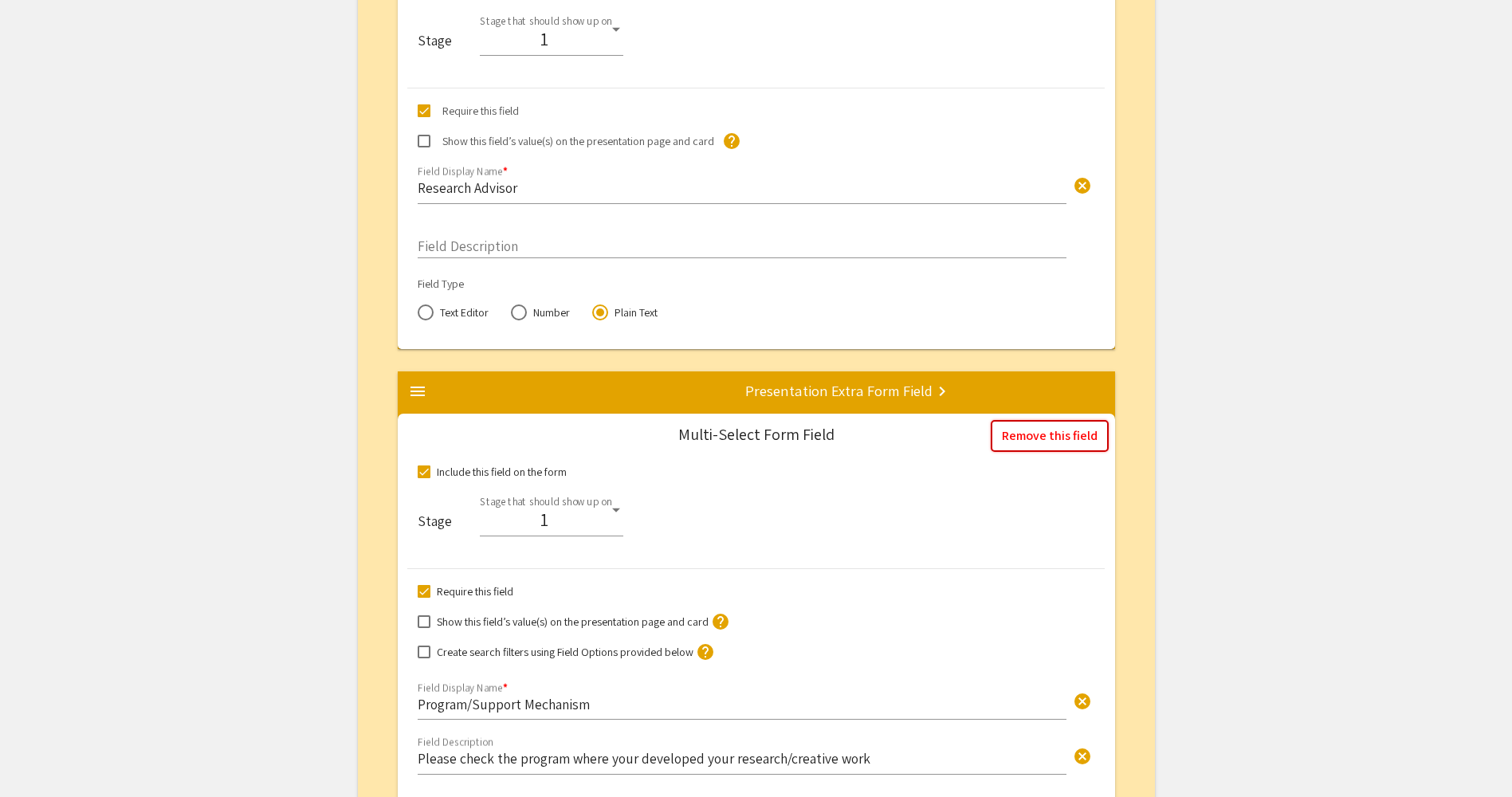
click at [1083, 438] on button "Remove this field" at bounding box center [1050, 436] width 118 height 32
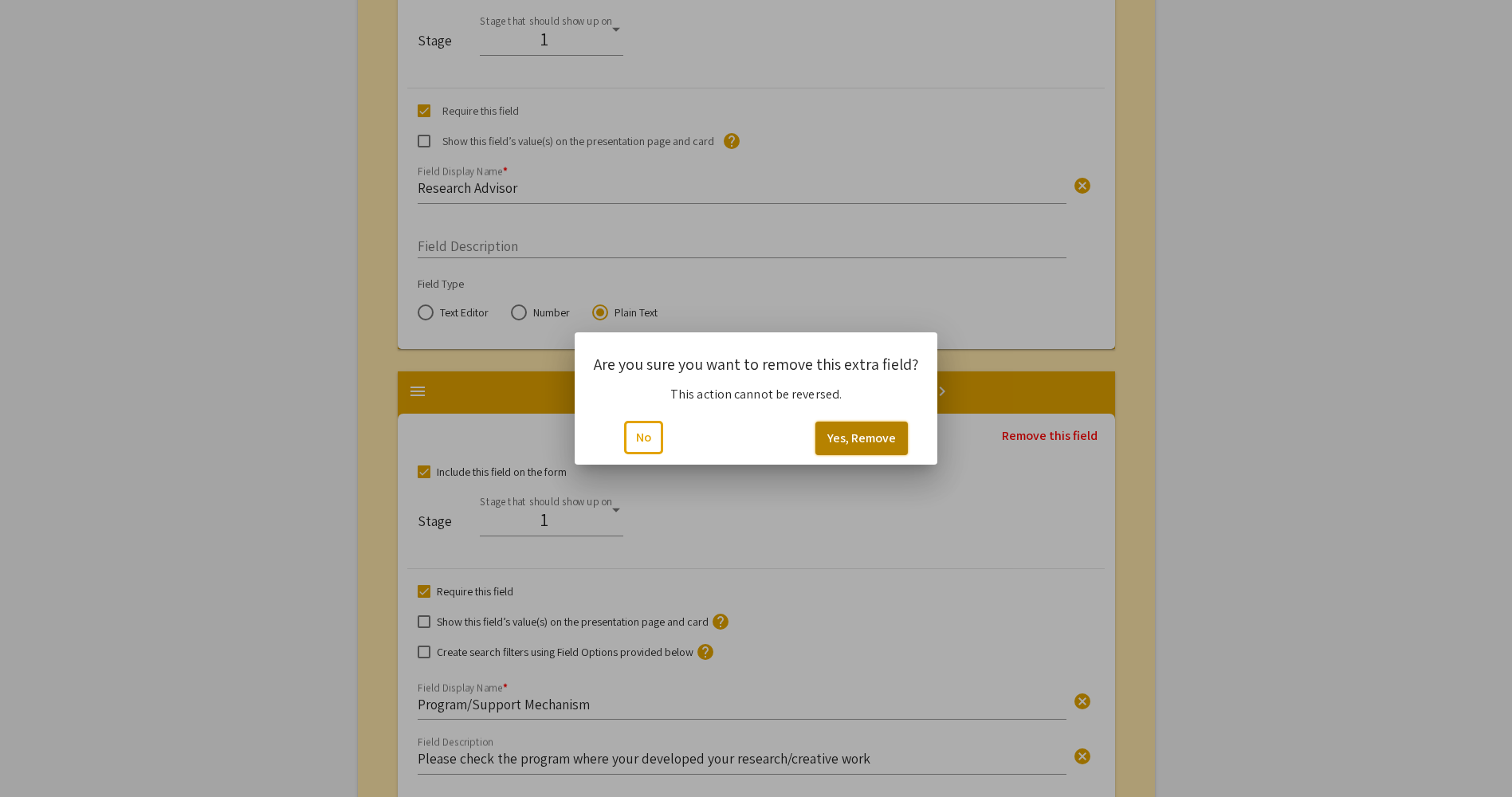
click at [884, 435] on button "Yes, Remove" at bounding box center [862, 439] width 93 height 34
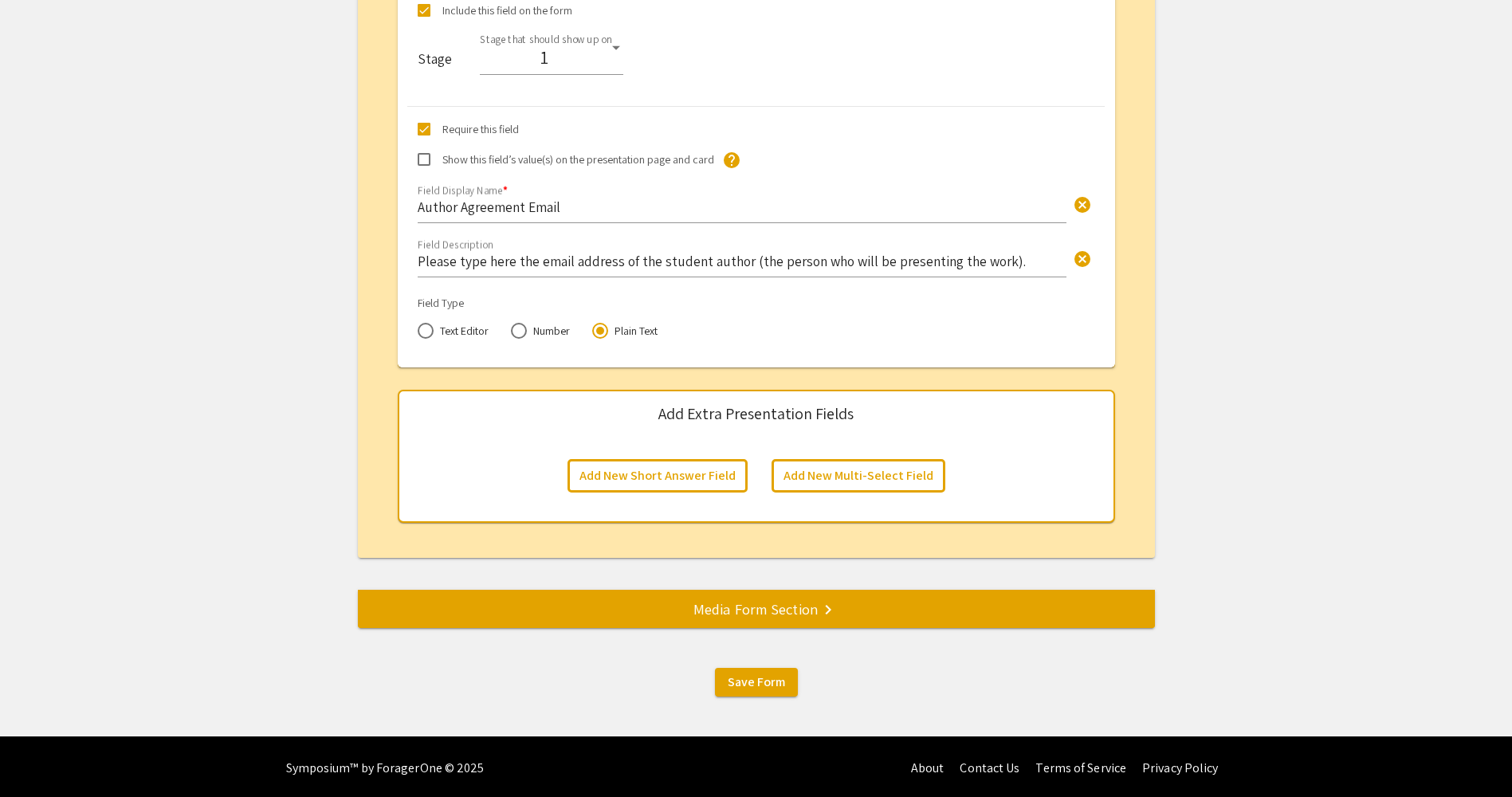
scroll to position [3603, 0]
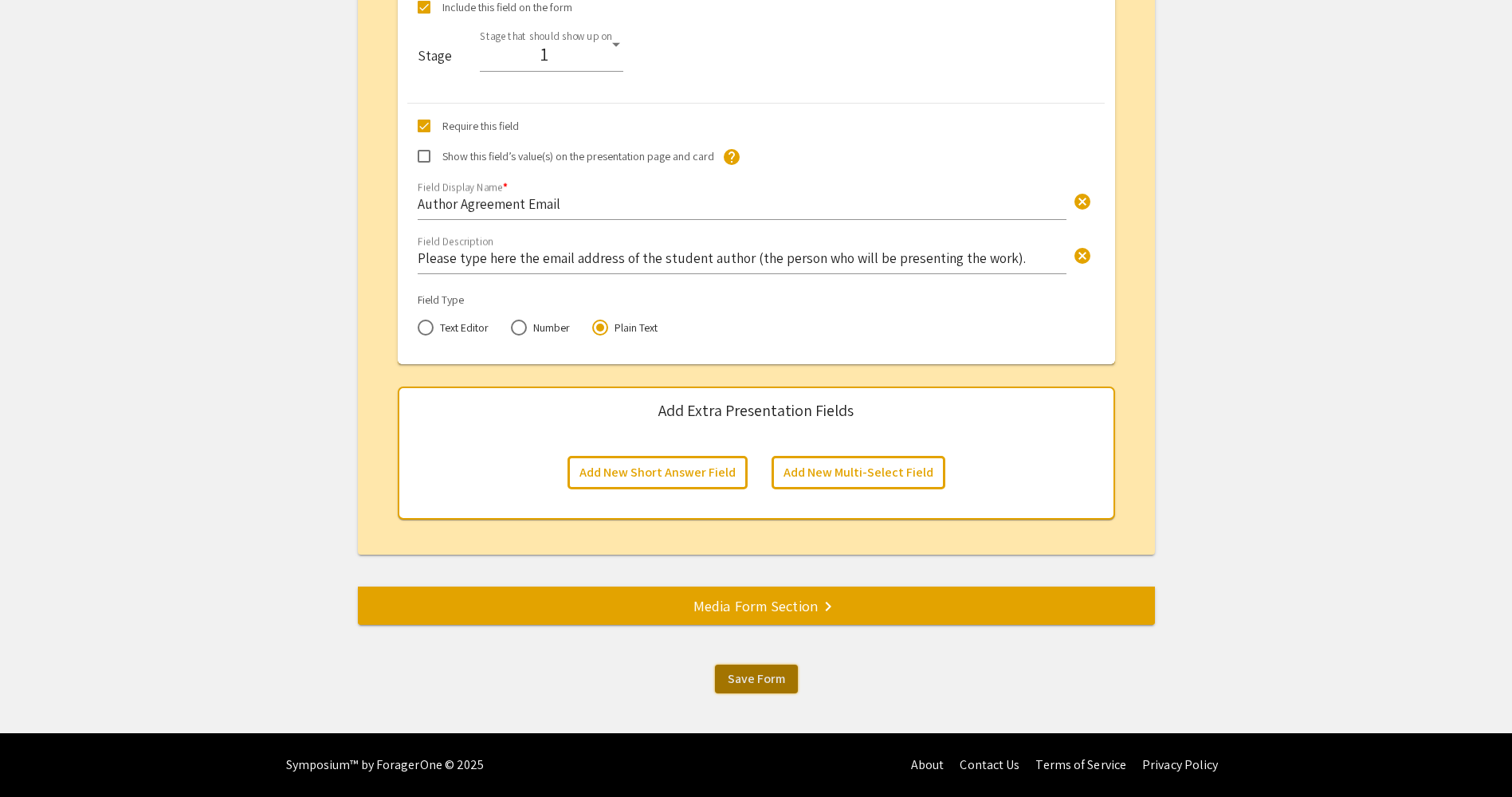
click at [774, 686] on span "Save Form" at bounding box center [756, 678] width 57 height 17
click at [763, 681] on span "Save Form" at bounding box center [756, 678] width 57 height 17
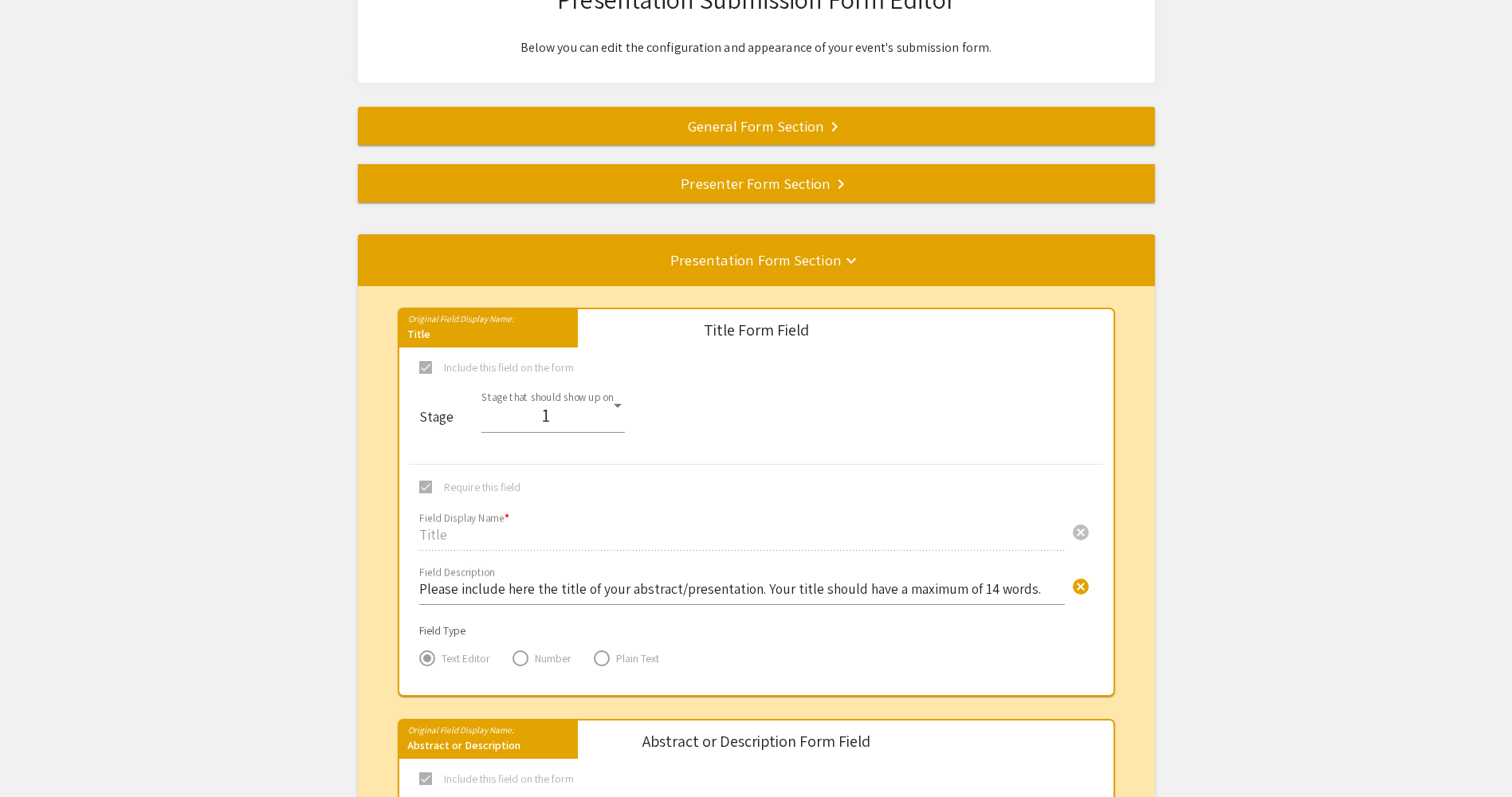
scroll to position [0, 0]
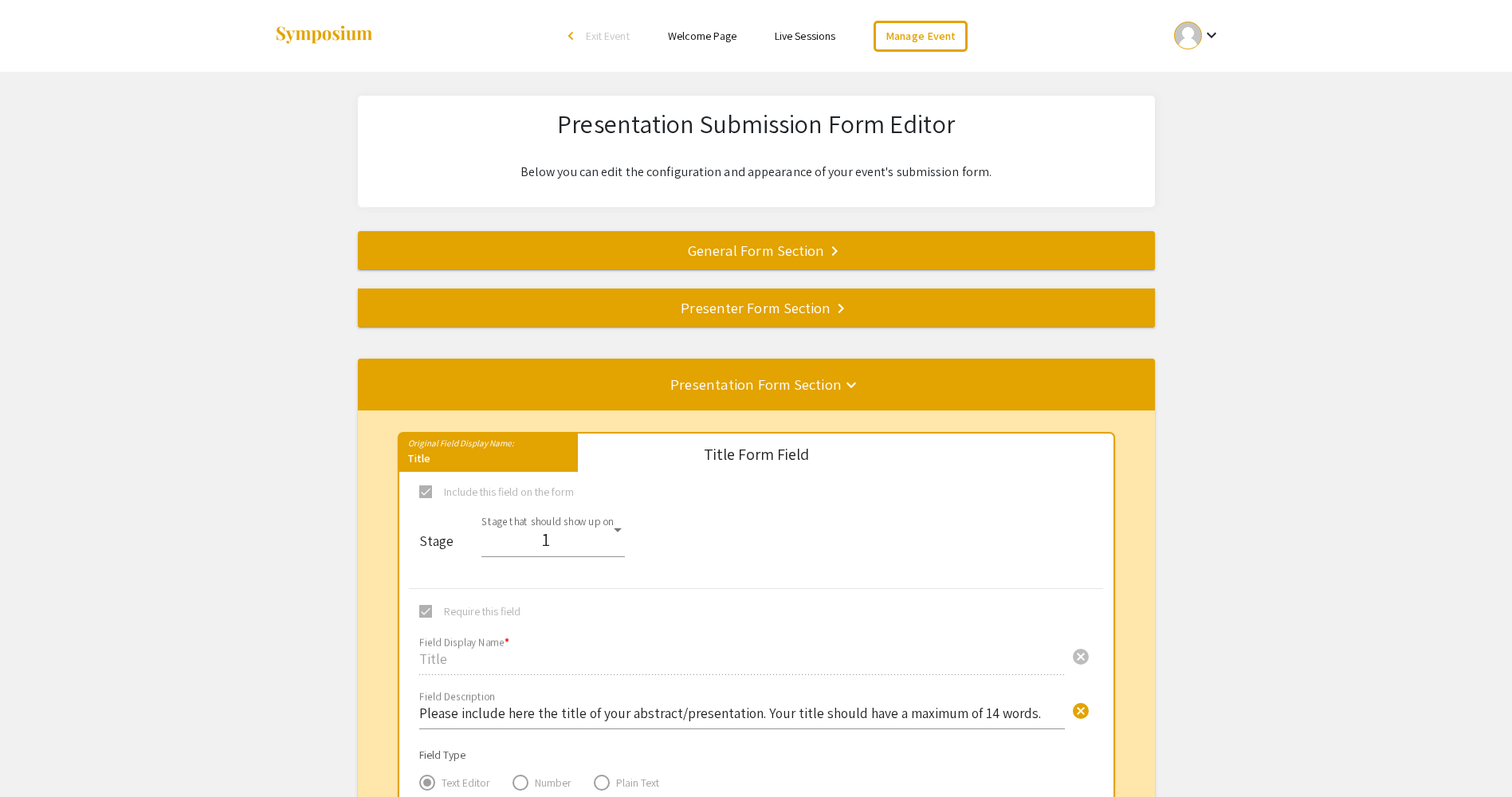
click at [774, 257] on div "General Form Section keyboard_arrow_right" at bounding box center [756, 250] width 797 height 22
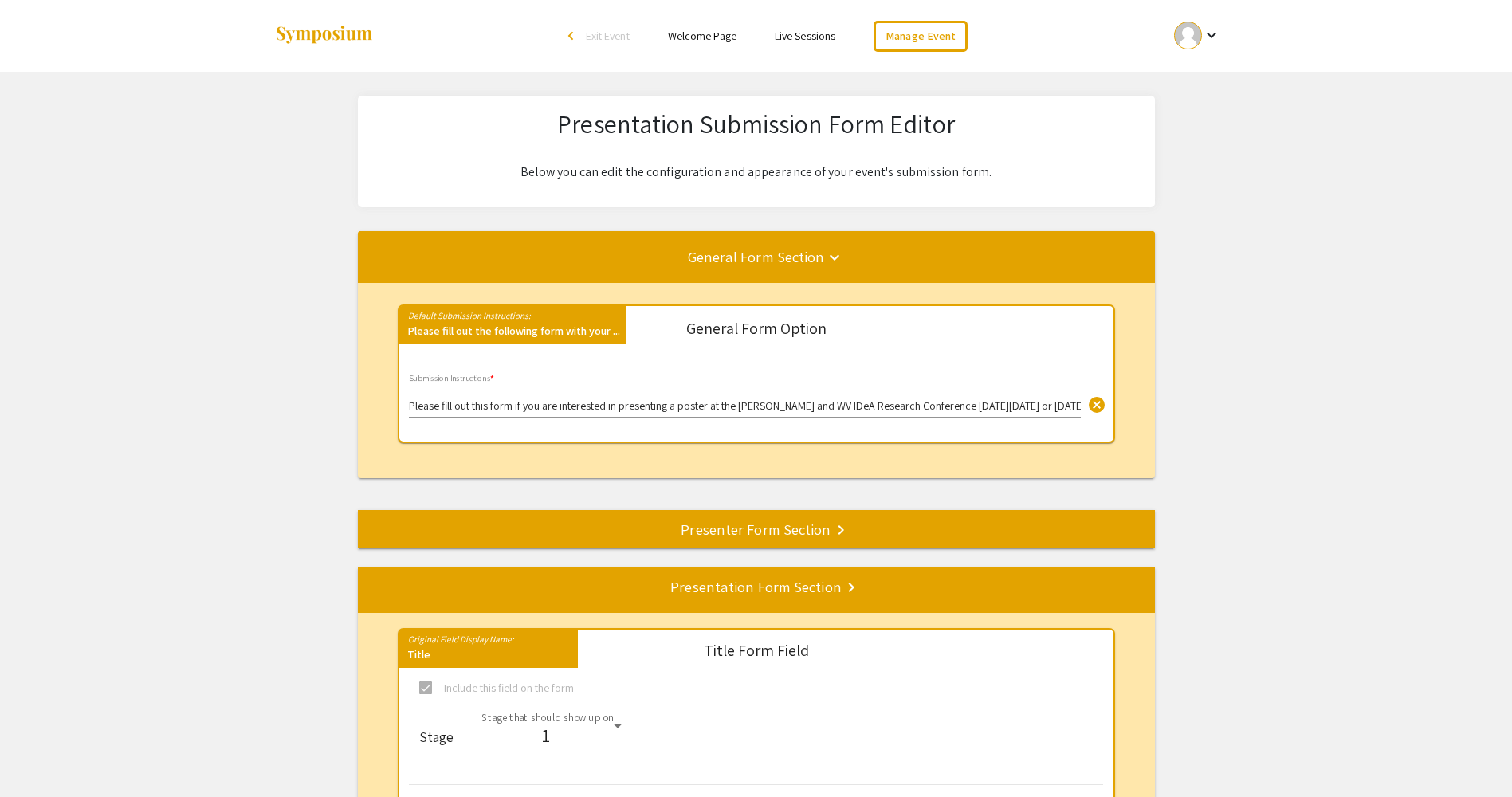
scroll to position [38, 0]
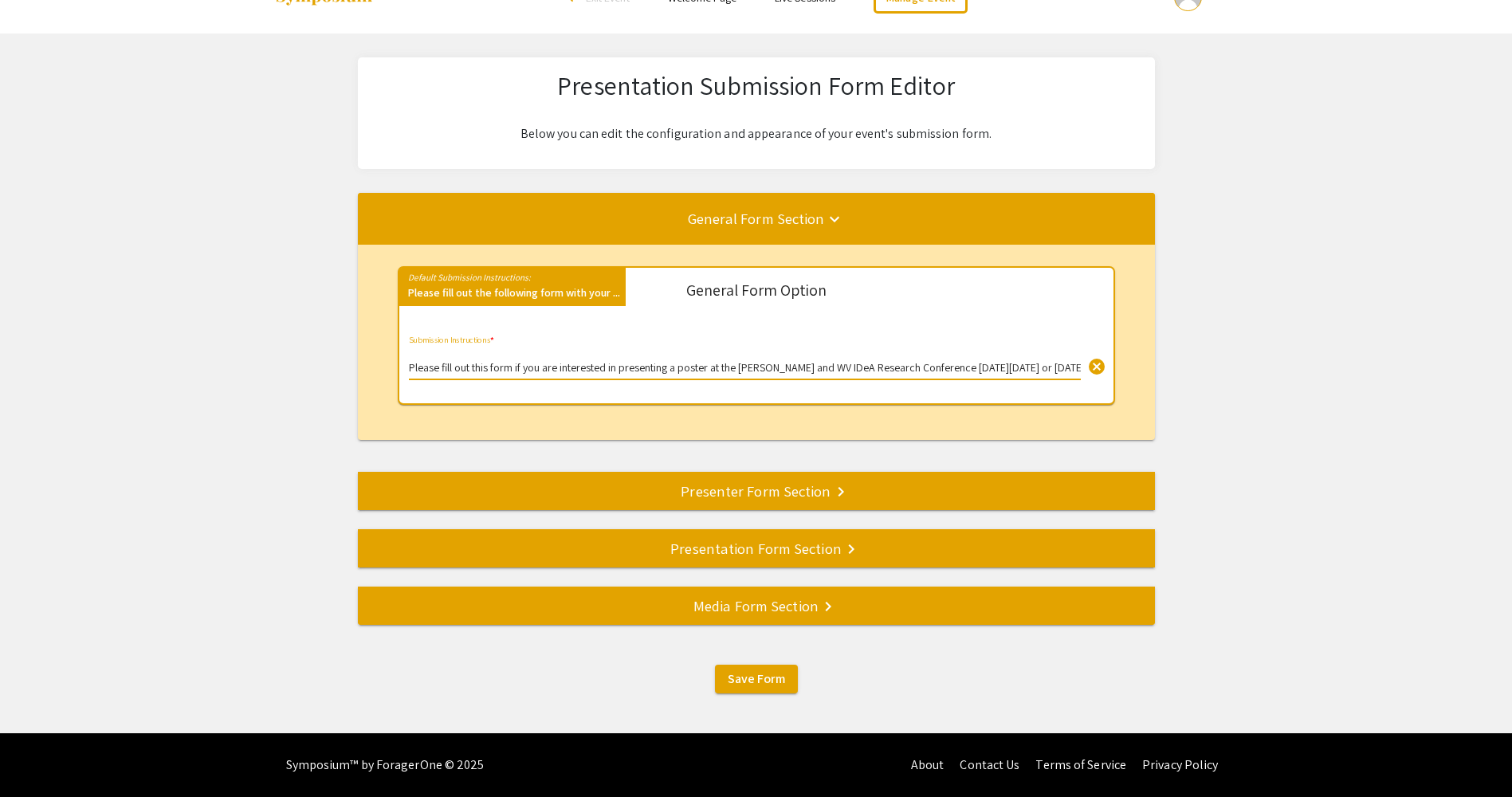
drag, startPoint x: 1021, startPoint y: 369, endPoint x: 1082, endPoint y: 339, distance: 68.0
click at [1026, 366] on input "Please fill out this form if you are interested in presenting a poster at the […" at bounding box center [745, 368] width 672 height 12
click at [738, 488] on div "Presenter Form Section keyboard_arrow_right" at bounding box center [756, 490] width 797 height 22
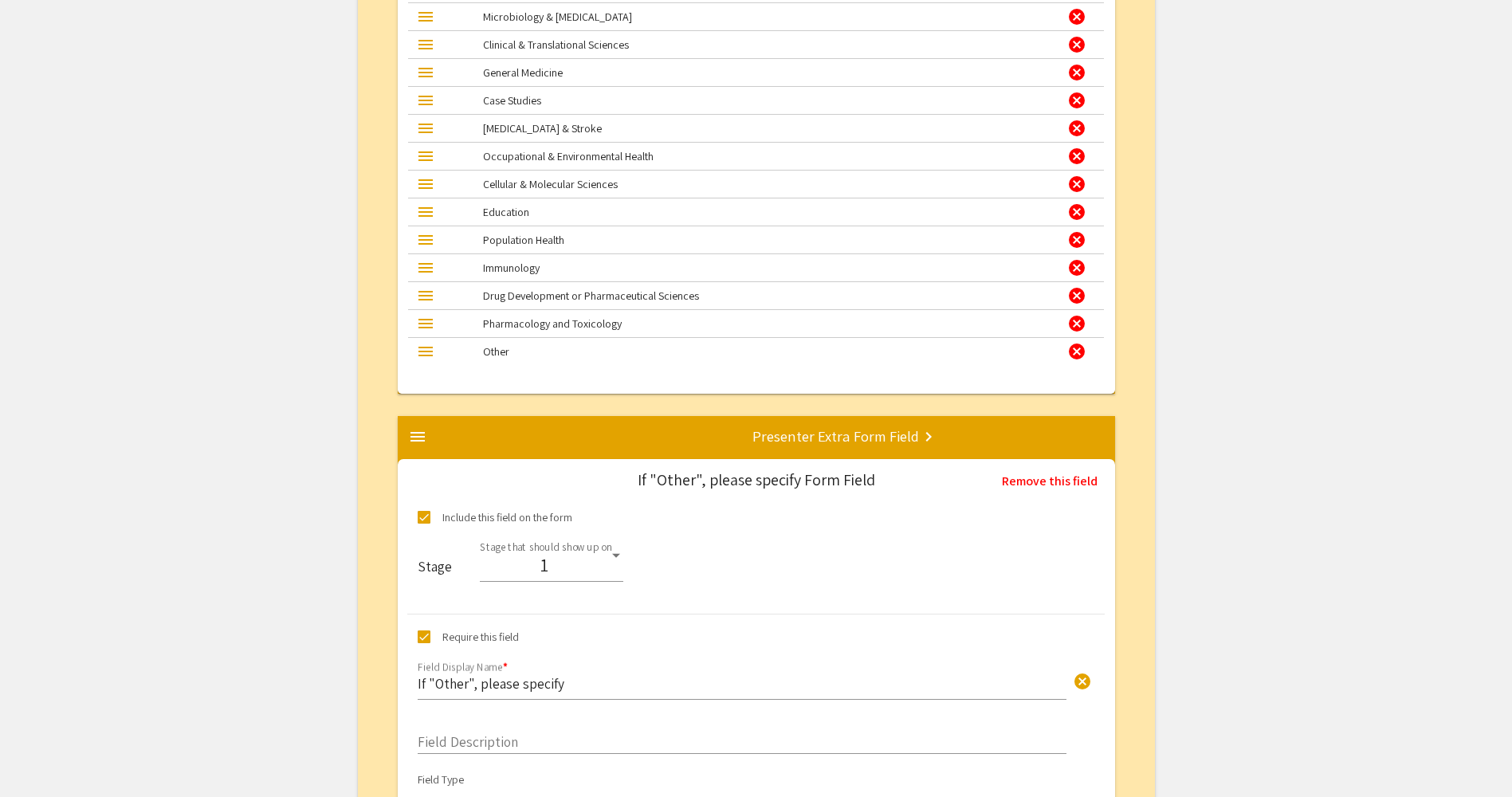
scroll to position [7718, 0]
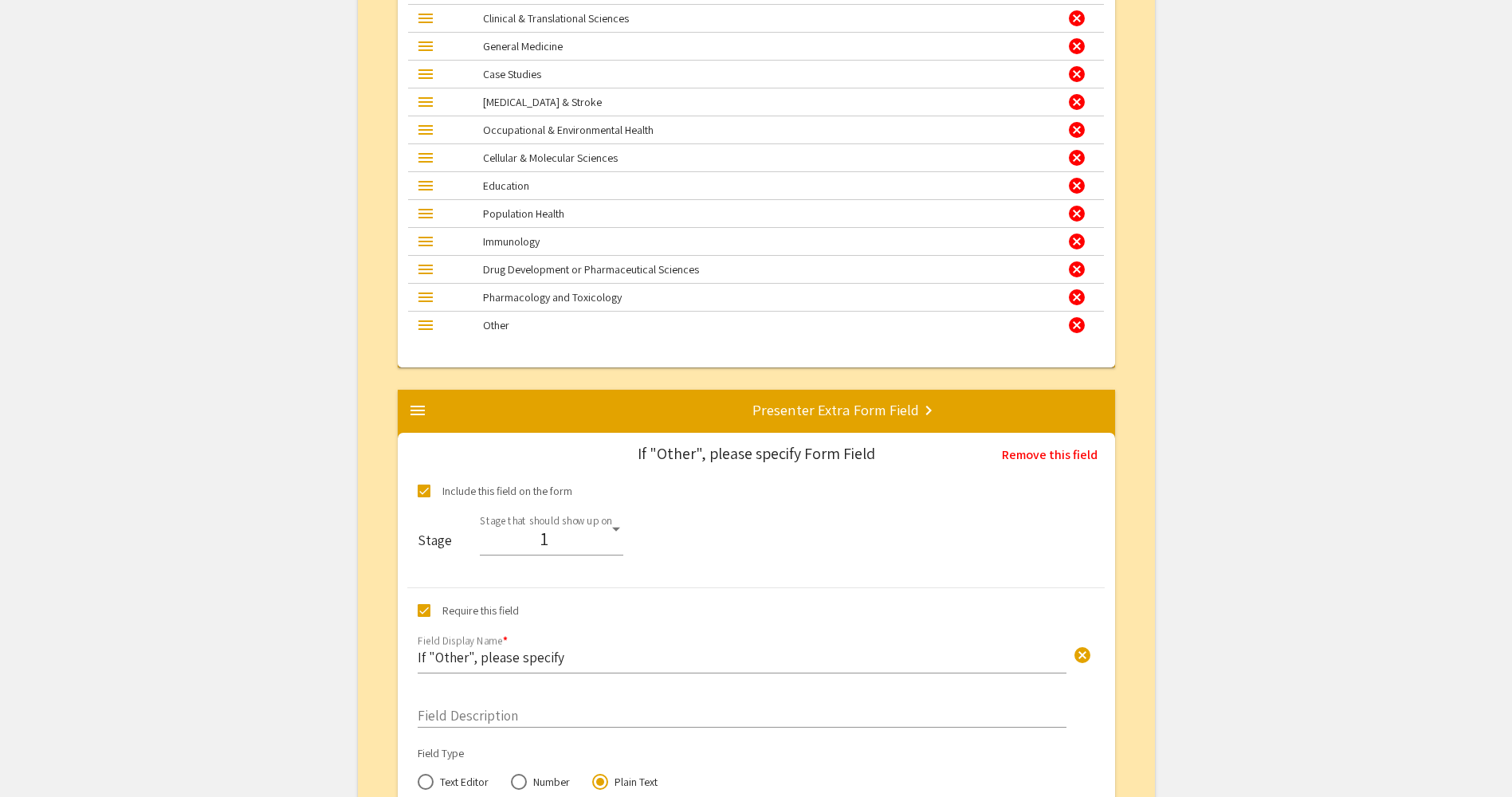
drag, startPoint x: 425, startPoint y: 612, endPoint x: 434, endPoint y: 607, distance: 10.3
click at [425, 612] on span at bounding box center [424, 611] width 12 height 12
click at [424, 617] on input "Require this field" at bounding box center [423, 617] width 1 height 1
checkbox input "false"
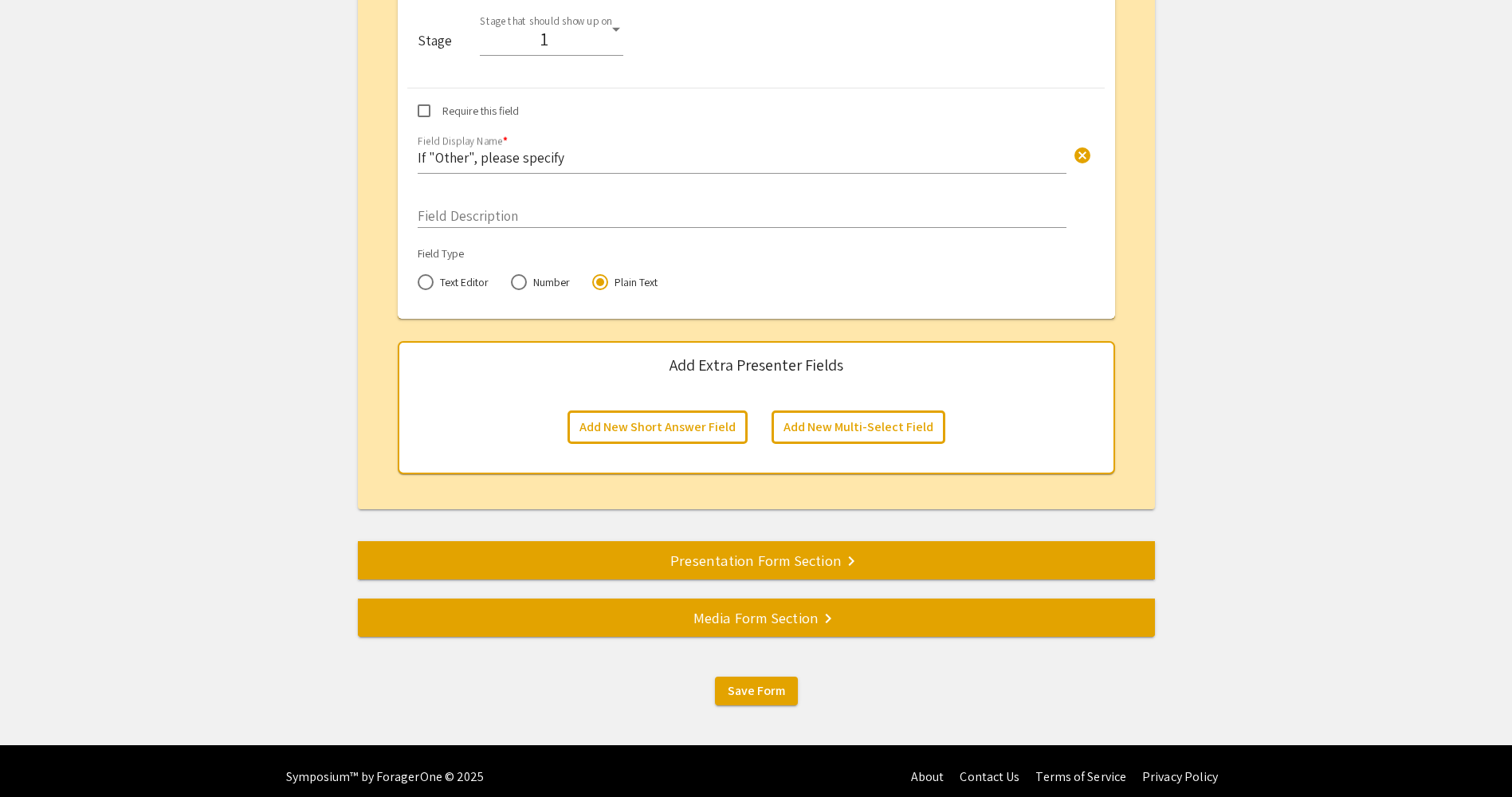
scroll to position [8229, 0]
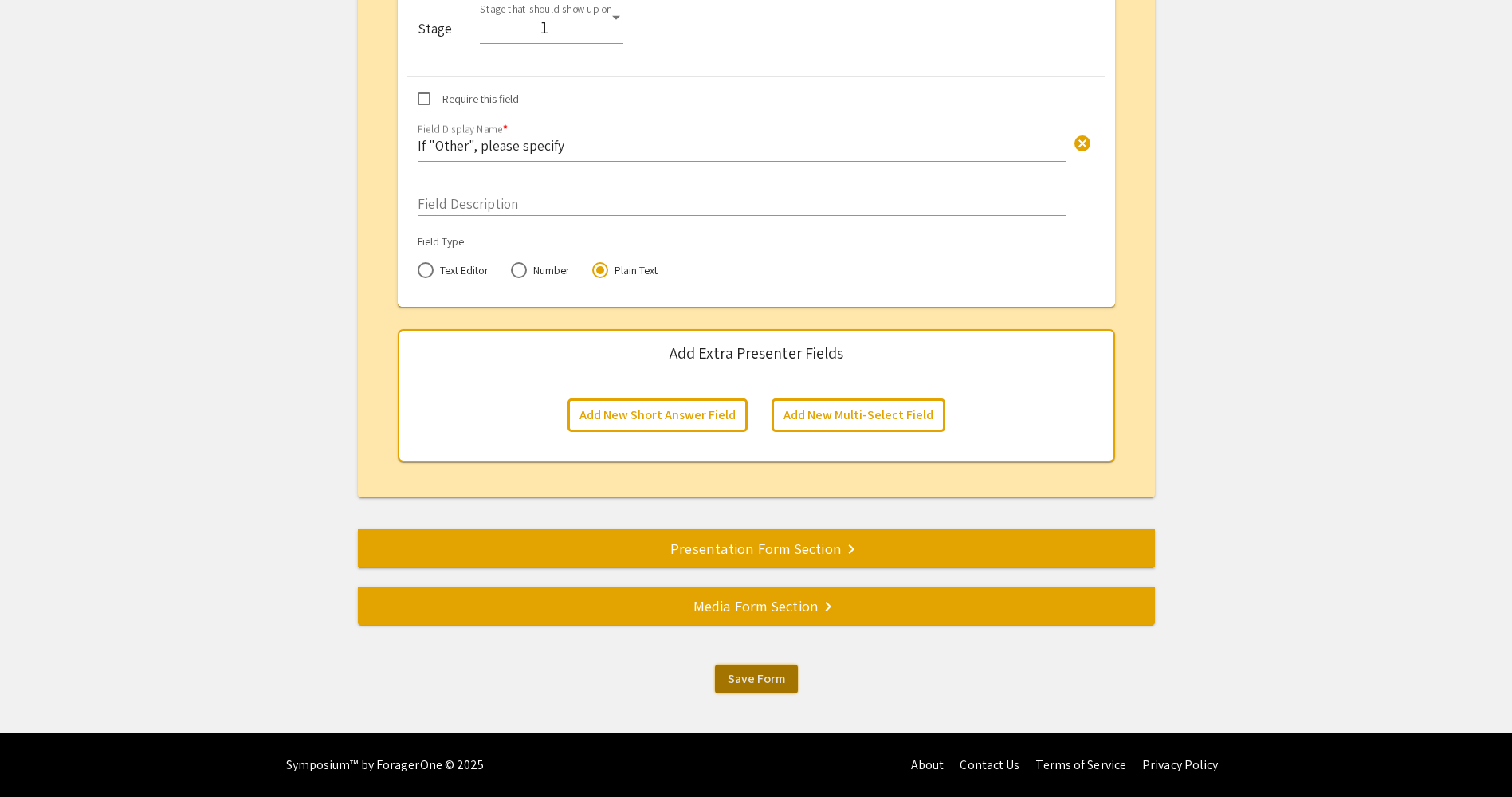
click at [749, 684] on span "Save Form" at bounding box center [756, 678] width 57 height 17
click at [750, 673] on span "Save Form" at bounding box center [756, 678] width 57 height 17
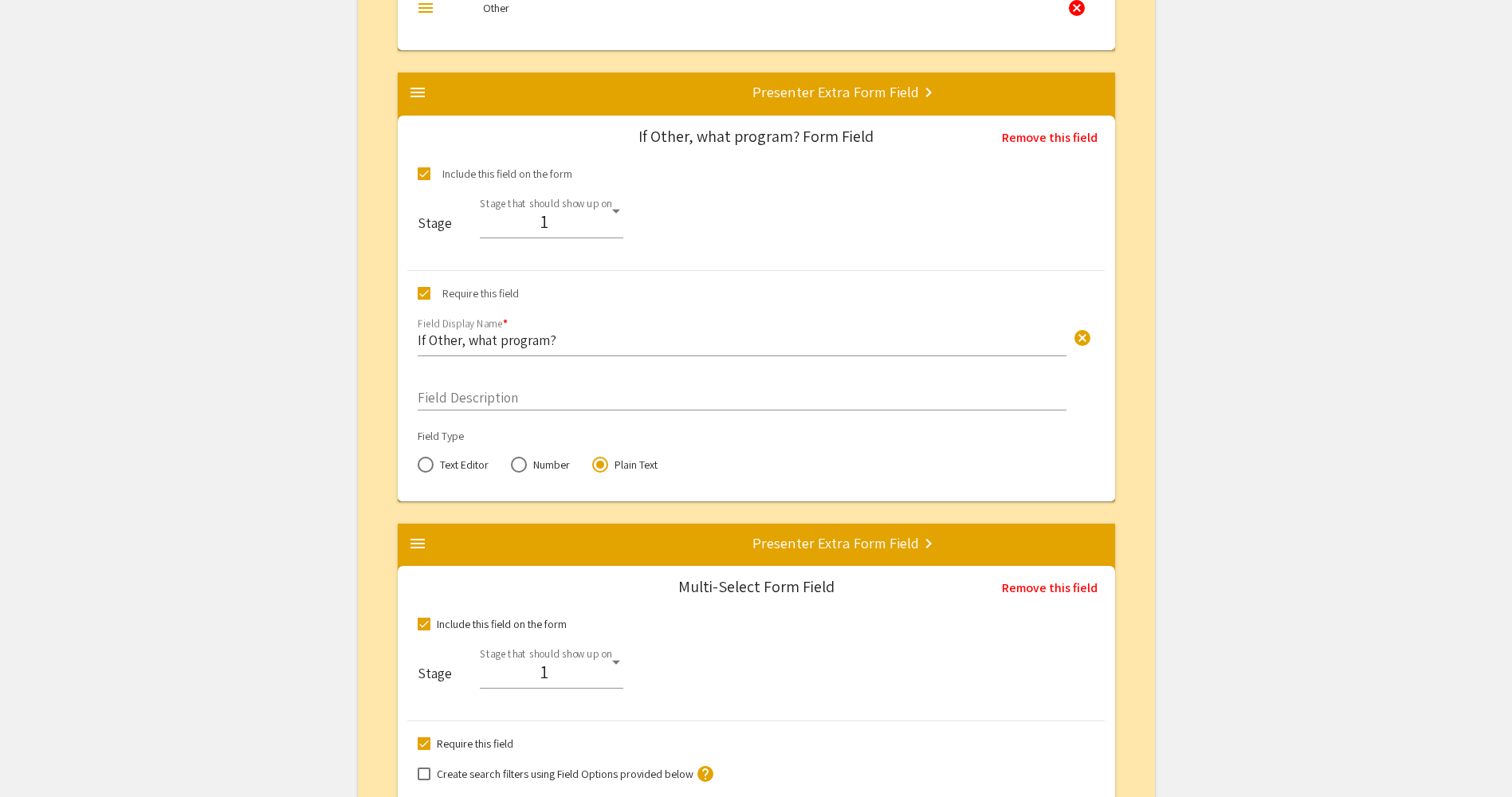
scroll to position [4083, 0]
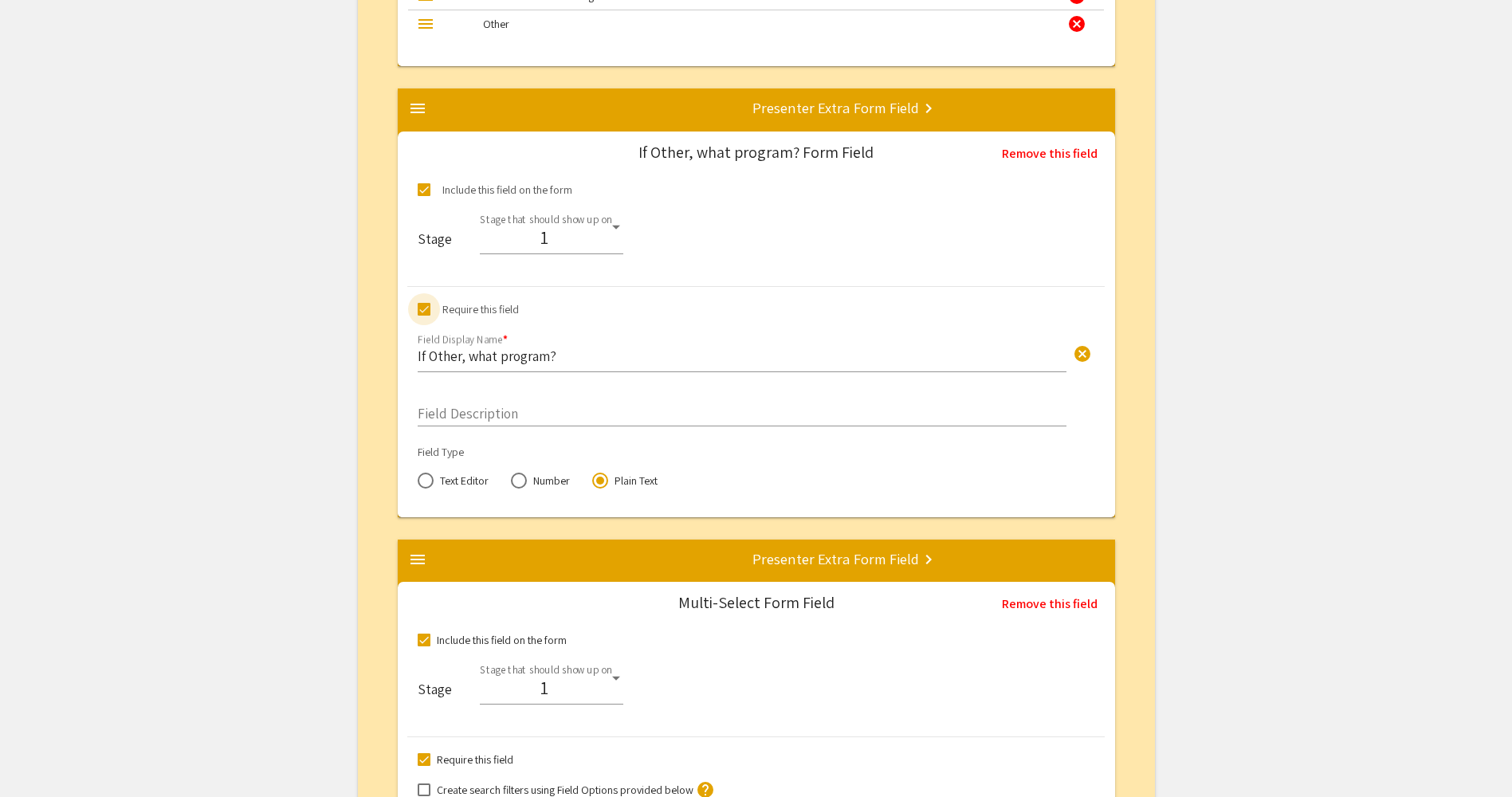
click at [423, 309] on span at bounding box center [424, 309] width 12 height 12
click at [423, 316] on input "Require this field" at bounding box center [423, 316] width 1 height 1
checkbox input "false"
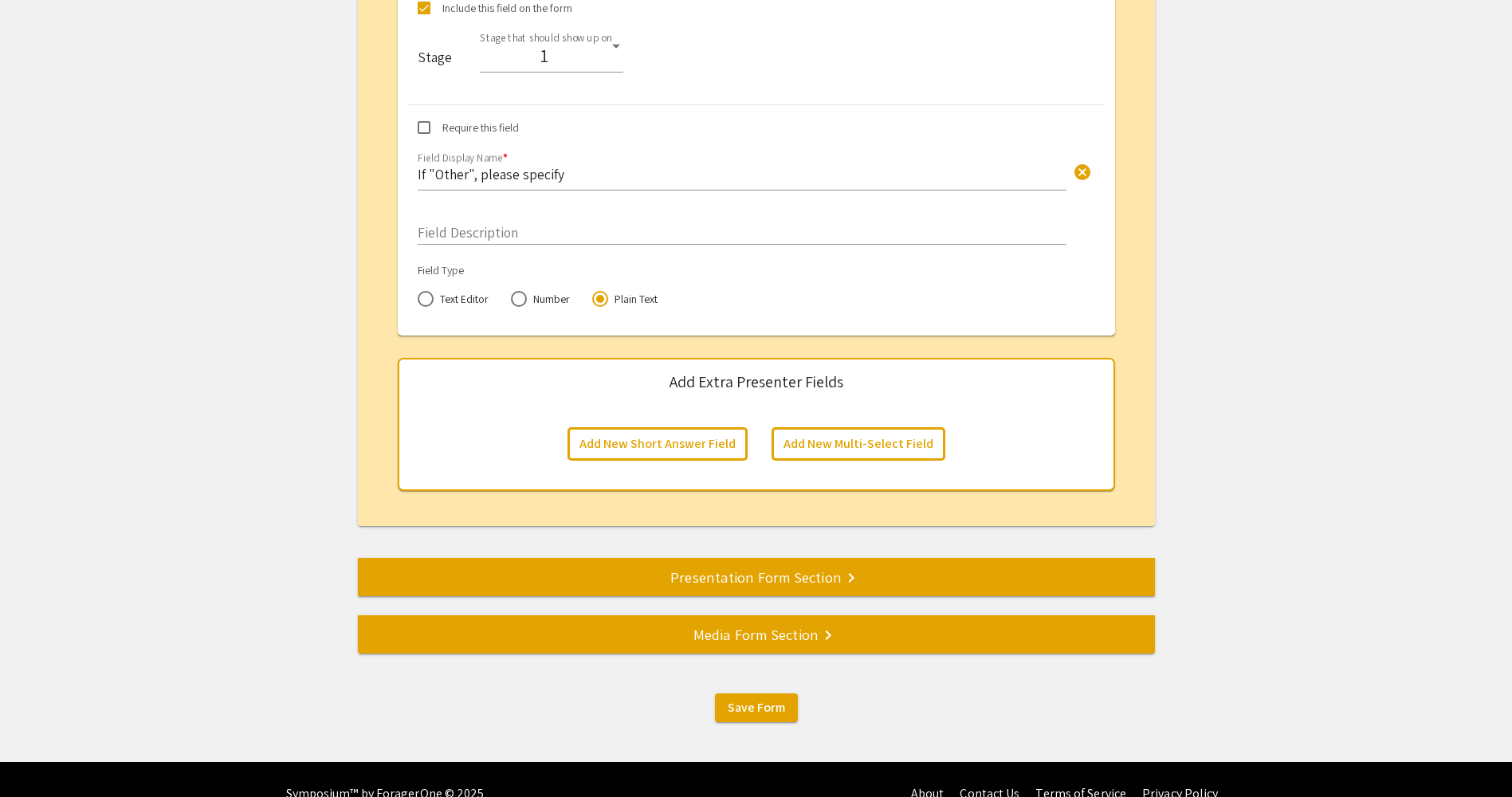
scroll to position [8150, 0]
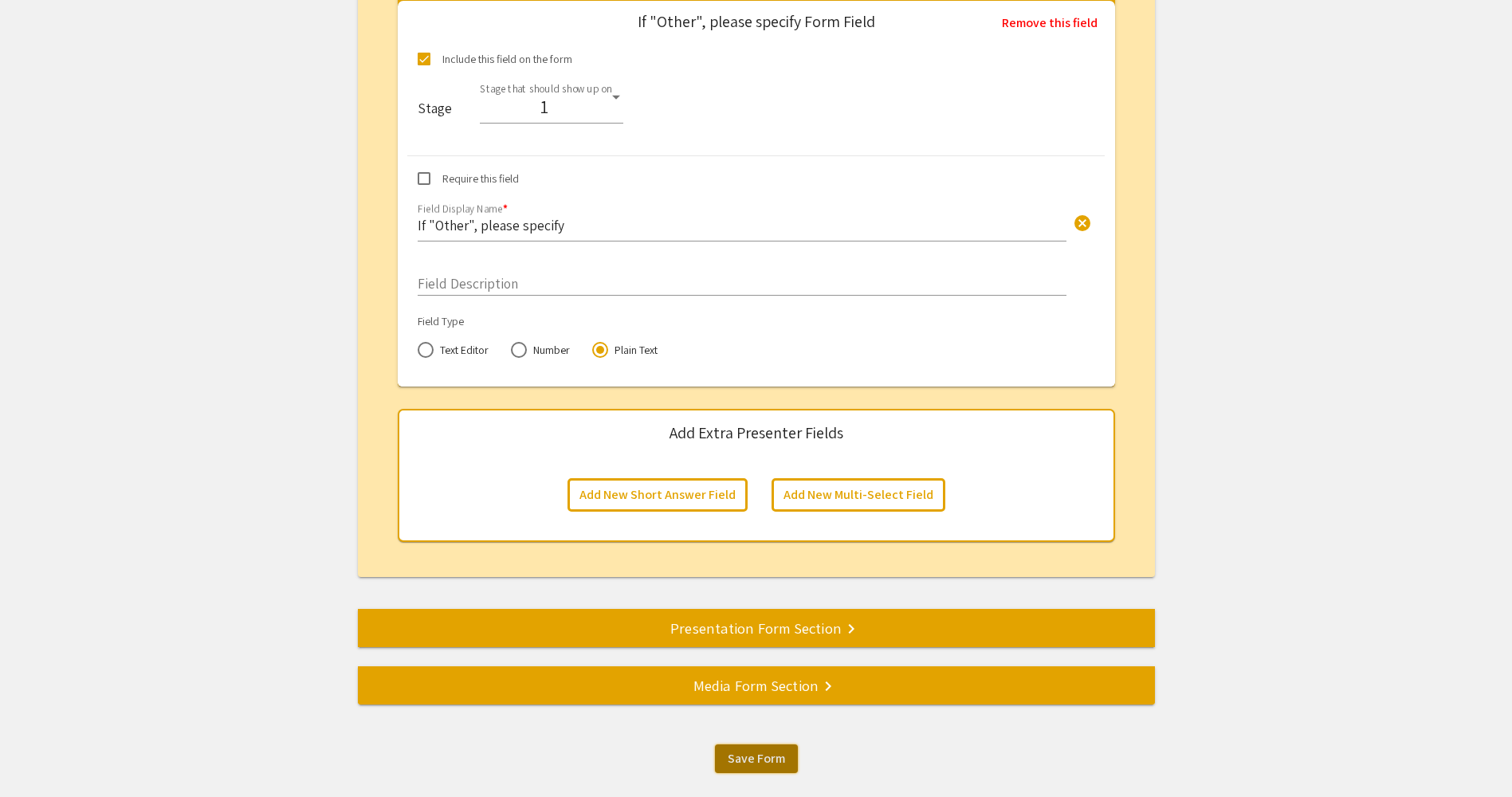
click at [771, 754] on span "Save Form" at bounding box center [756, 759] width 57 height 17
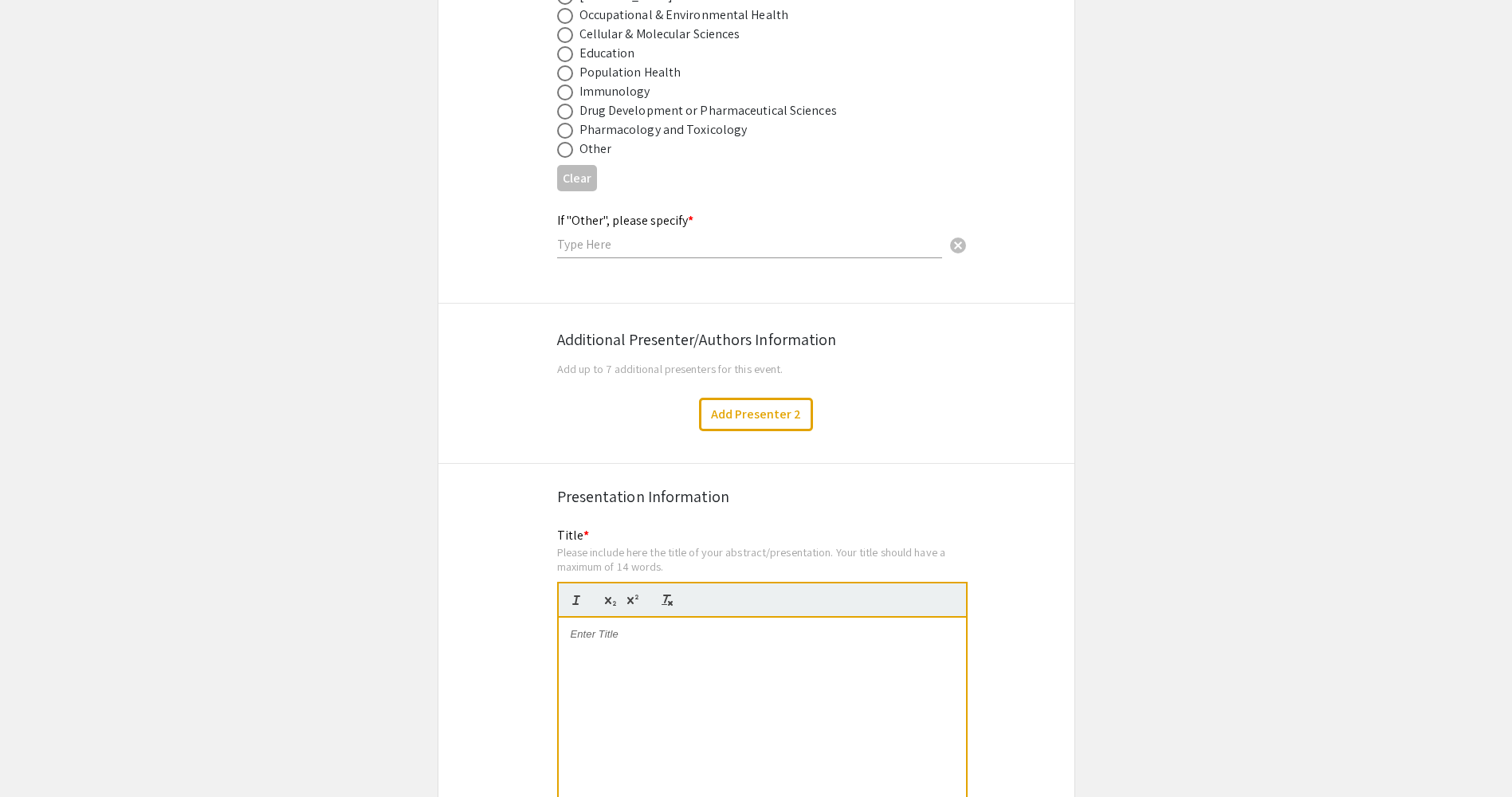
scroll to position [2632, 0]
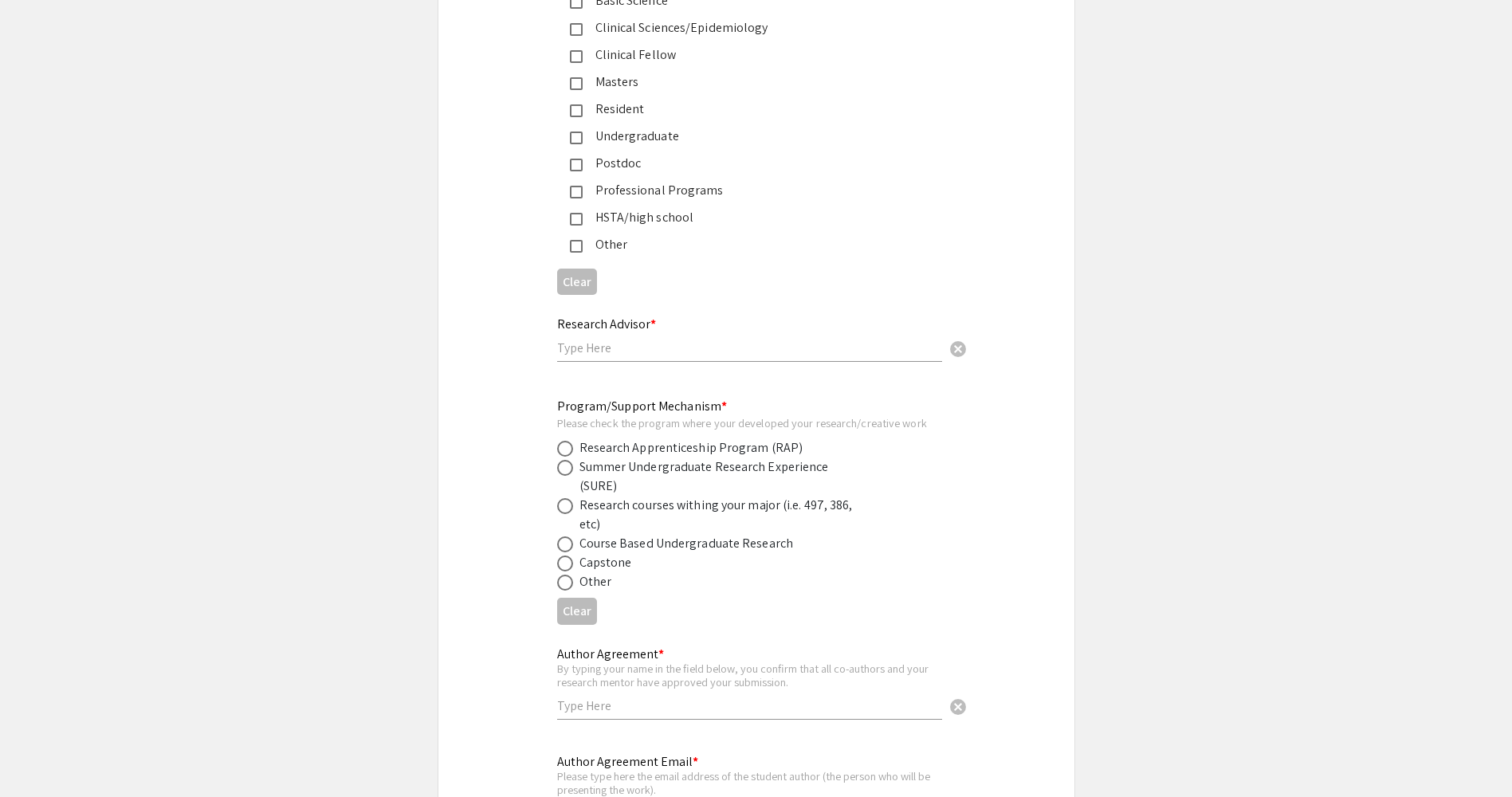
scroll to position [4016, 0]
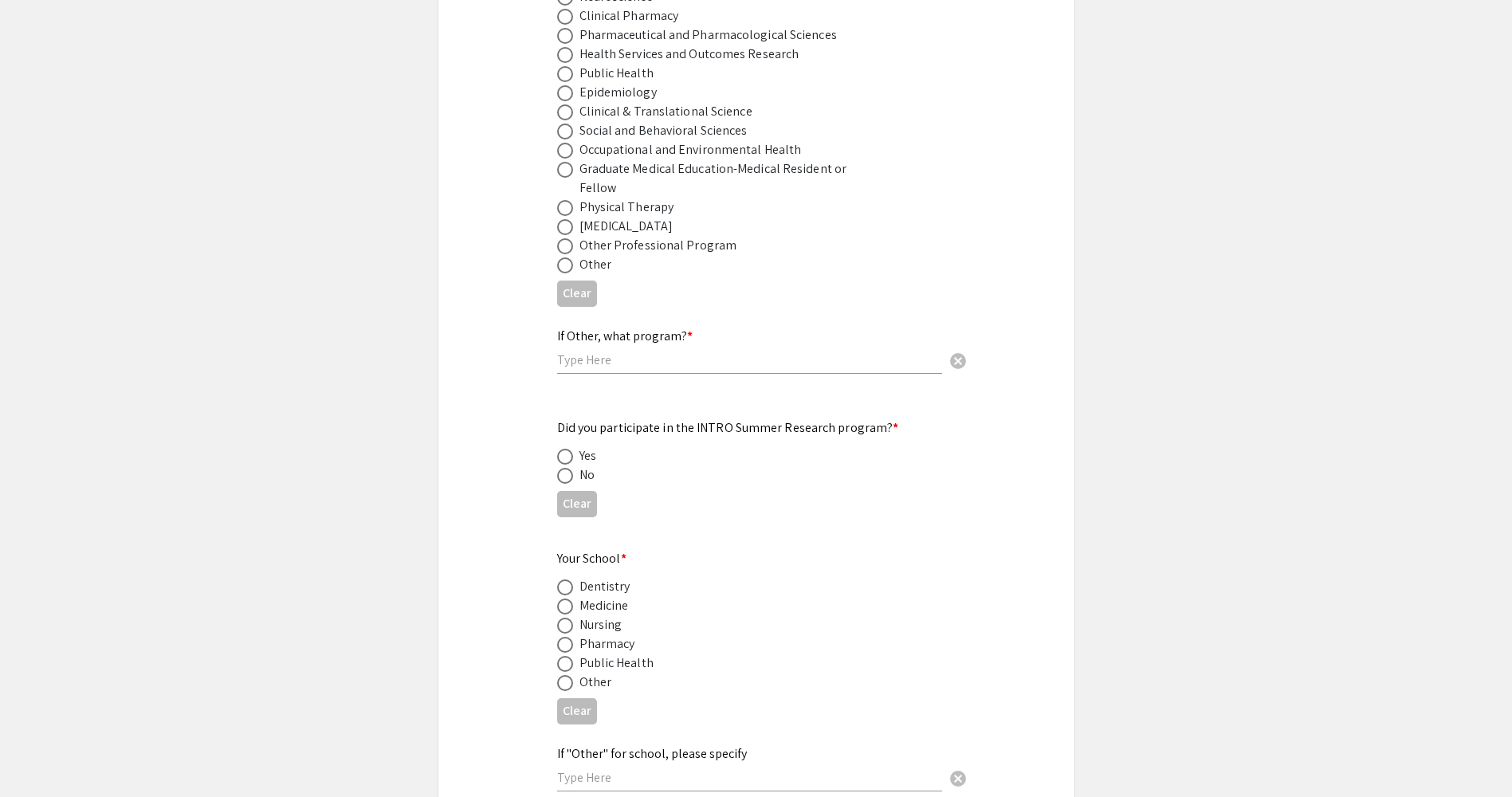
scroll to position [1214, 0]
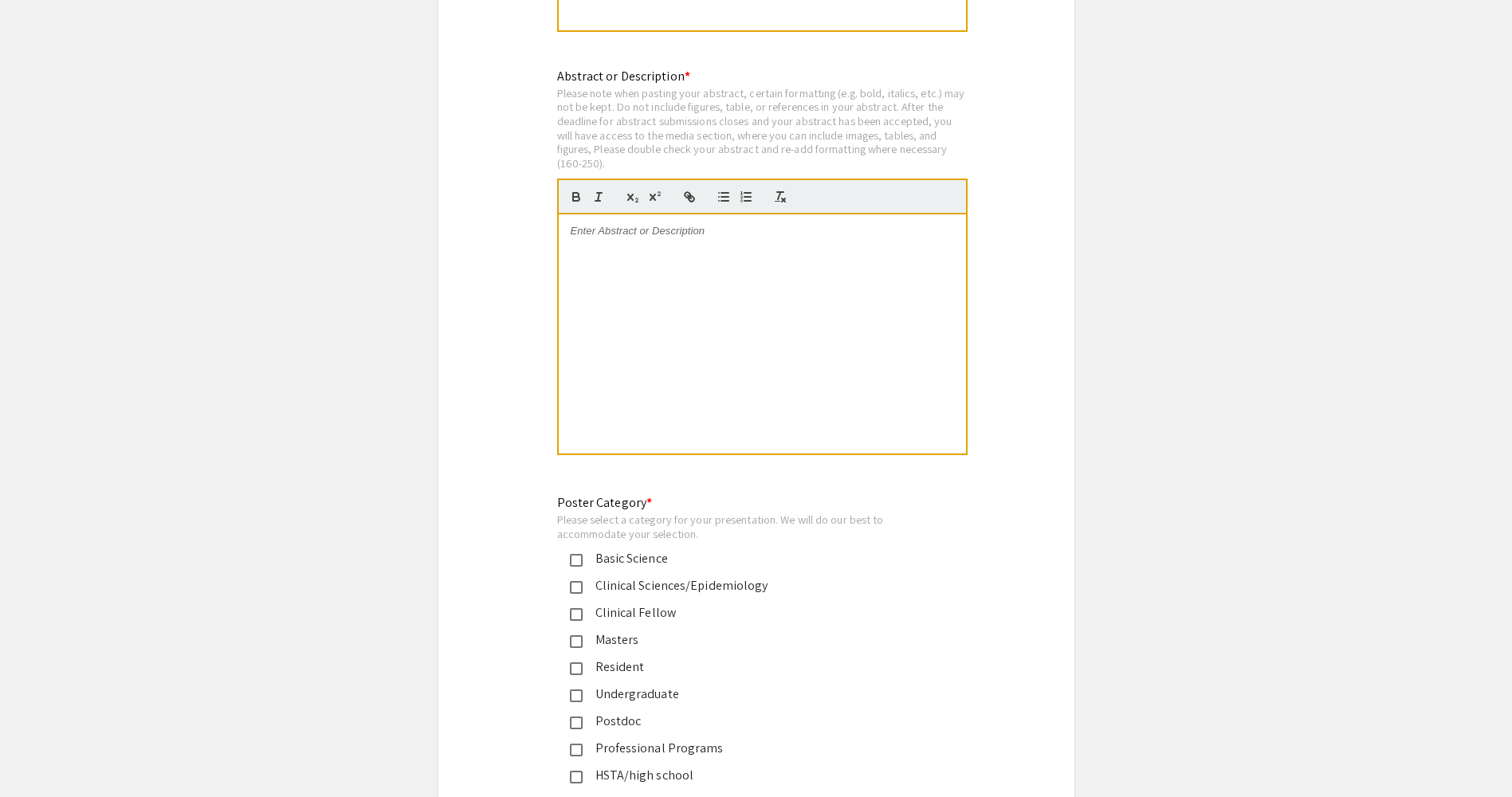
scroll to position [3349, 0]
